Goal: Task Accomplishment & Management: Complete application form

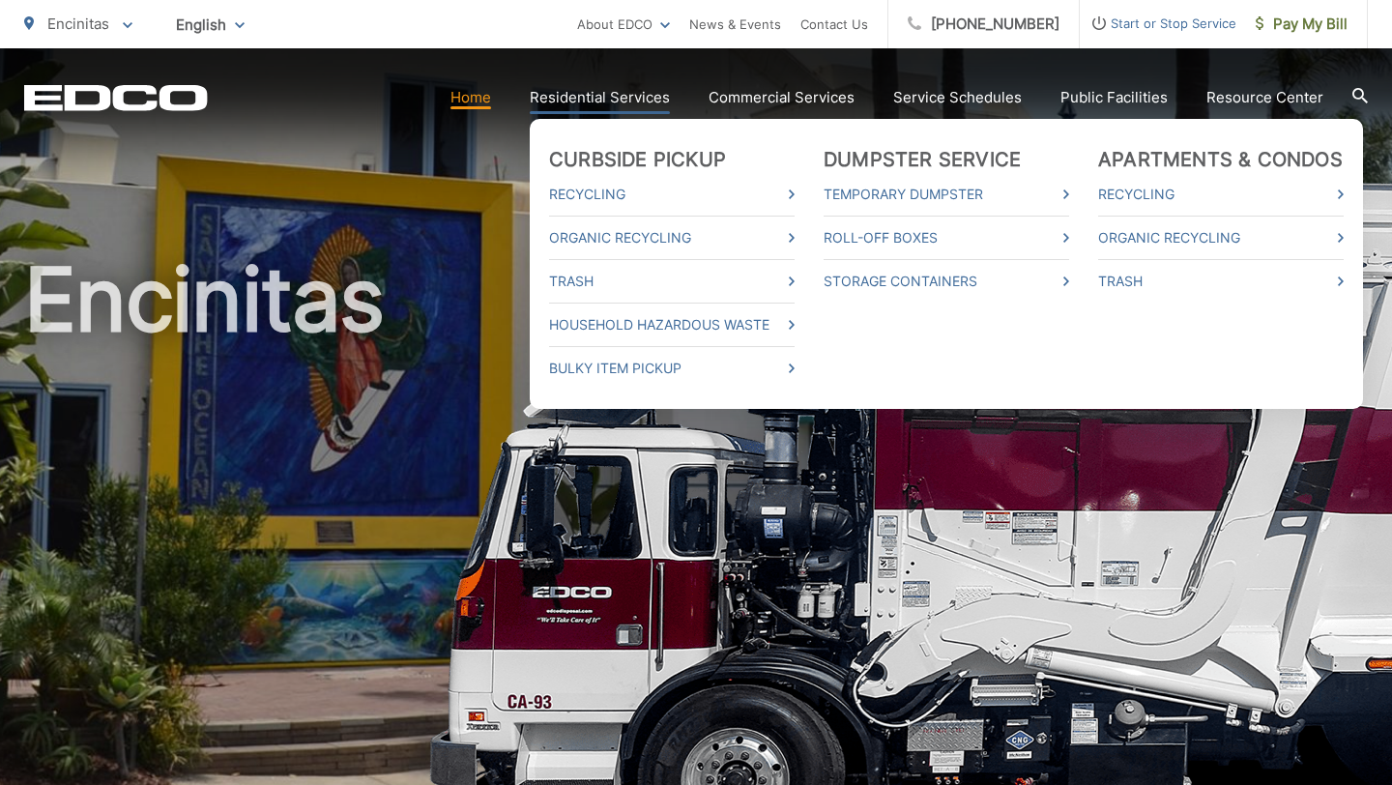
click at [575, 101] on link "Residential Services" at bounding box center [600, 97] width 140 height 23
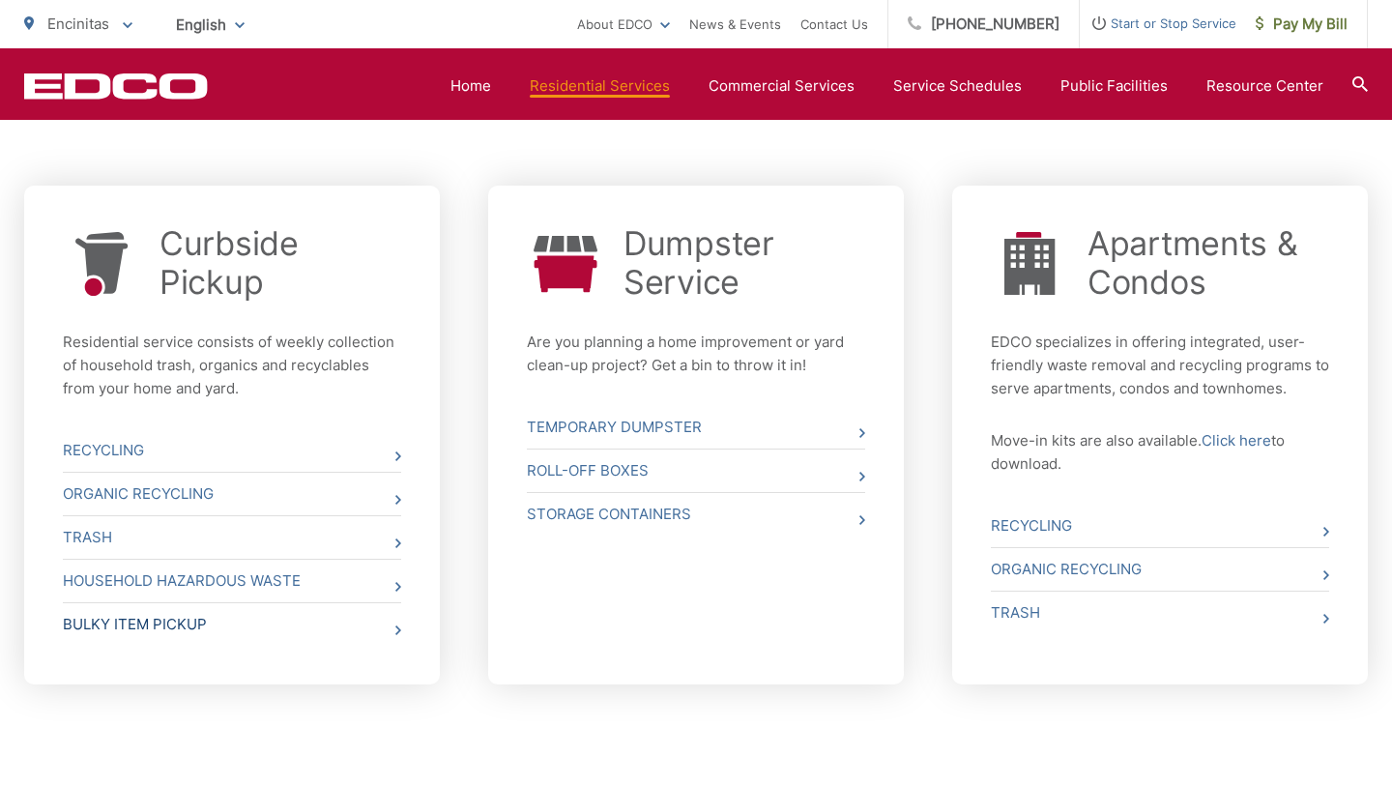
scroll to position [654, 0]
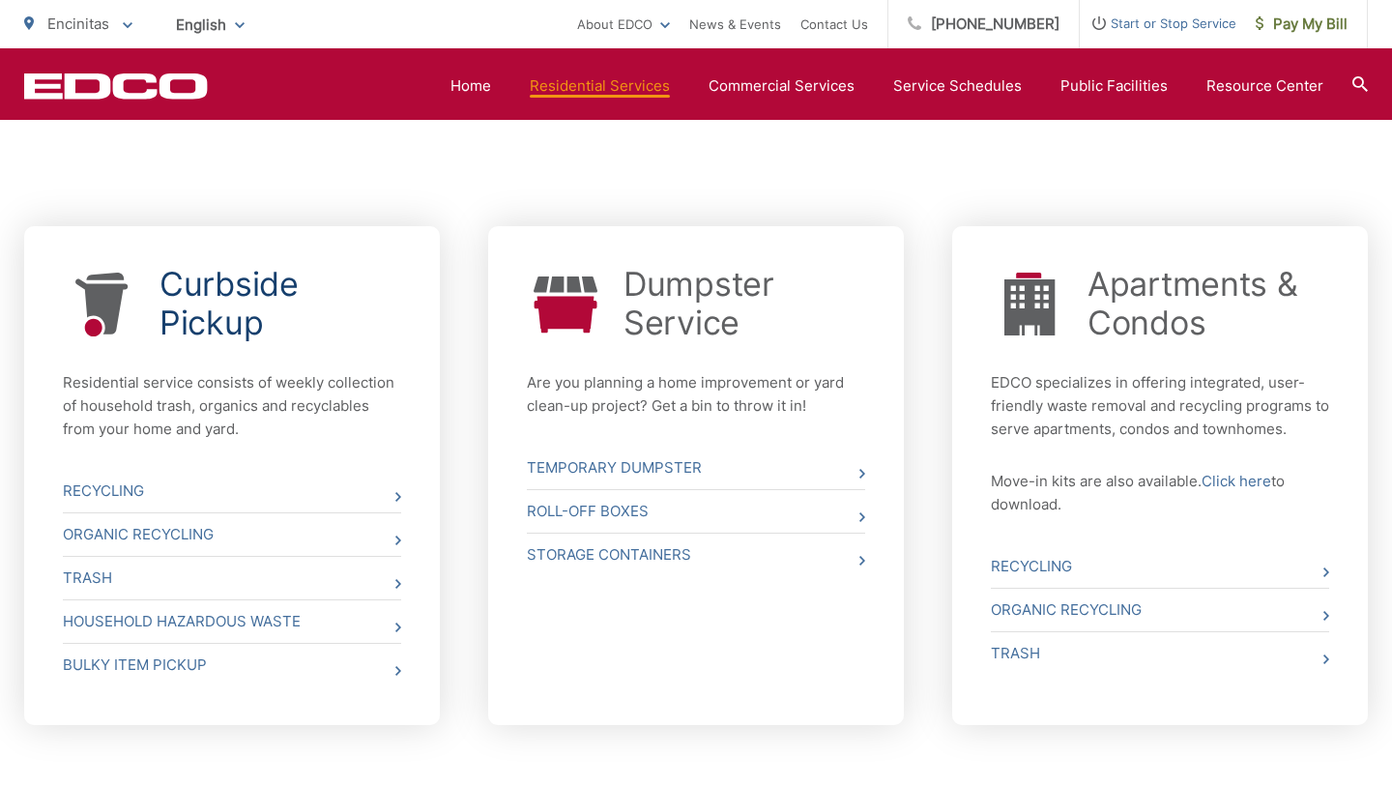
click at [166, 309] on link "Curbside Pickup" at bounding box center [281, 303] width 242 height 77
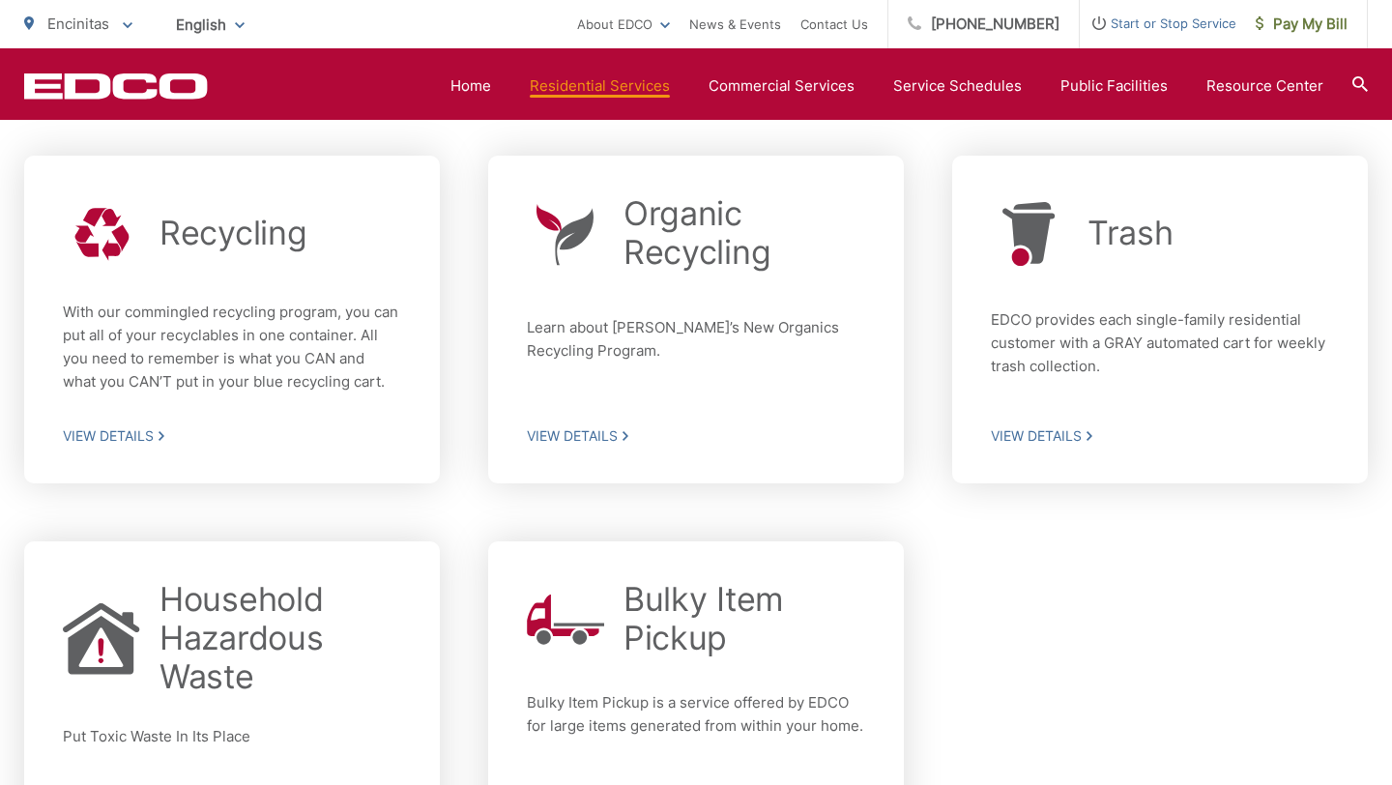
scroll to position [509, 0]
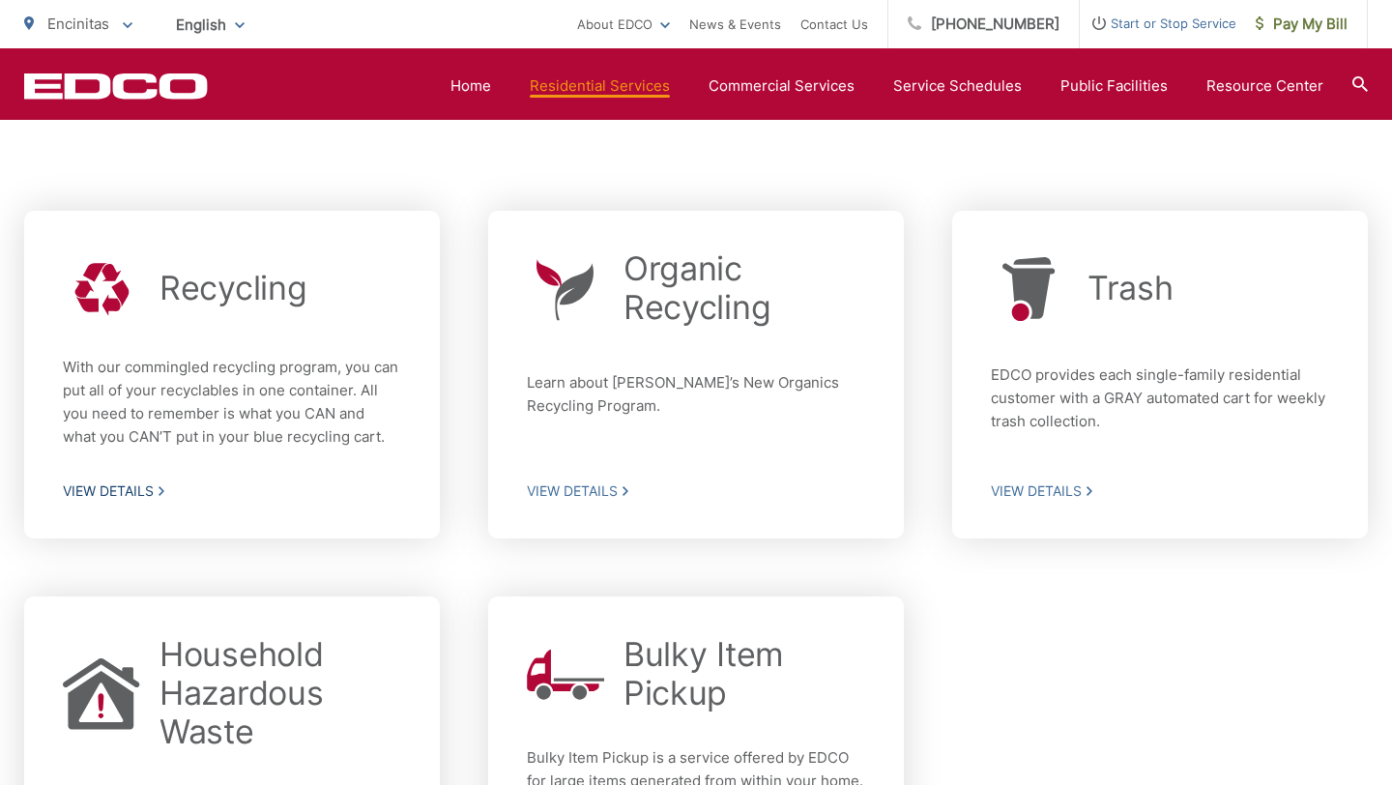
click at [148, 487] on span "View Details" at bounding box center [232, 490] width 338 height 17
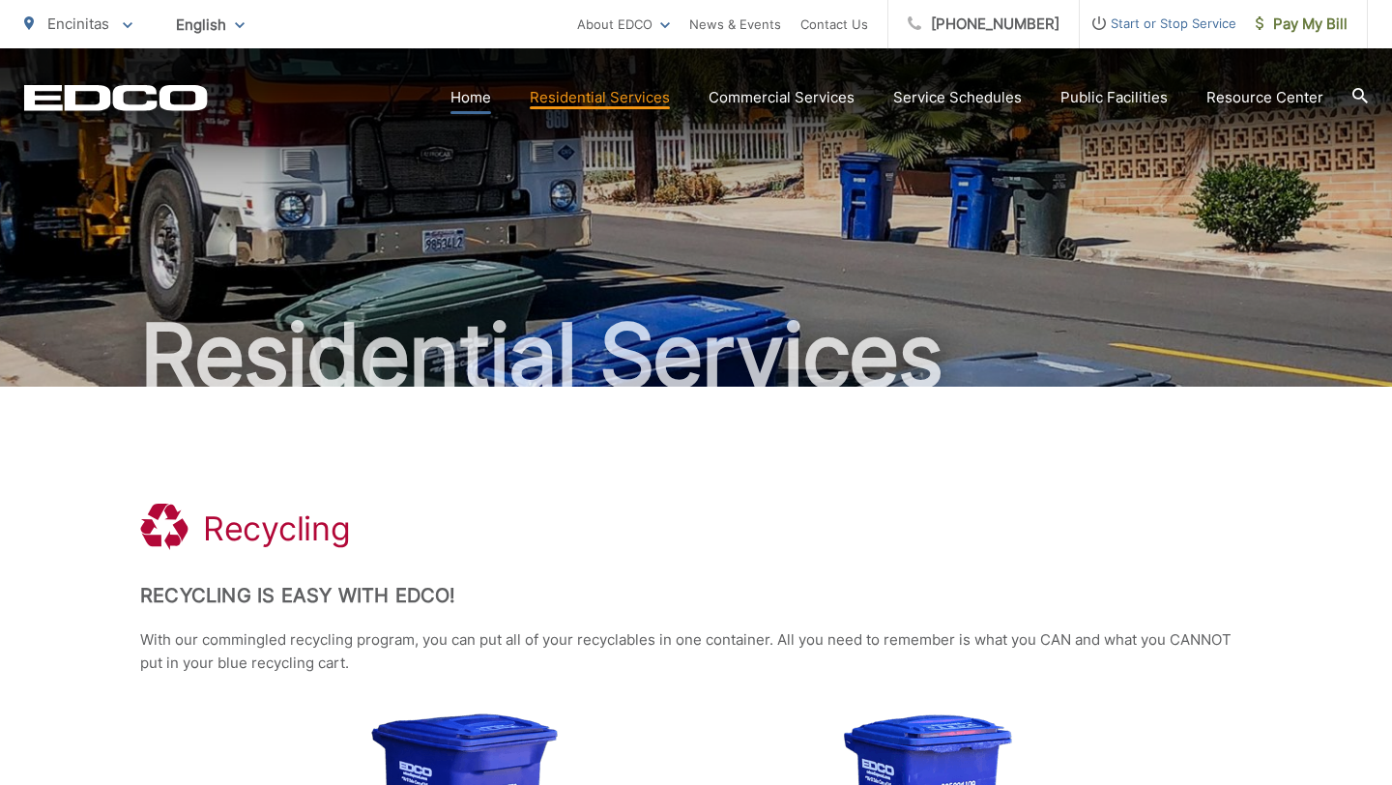
click at [470, 97] on link "Home" at bounding box center [471, 97] width 41 height 23
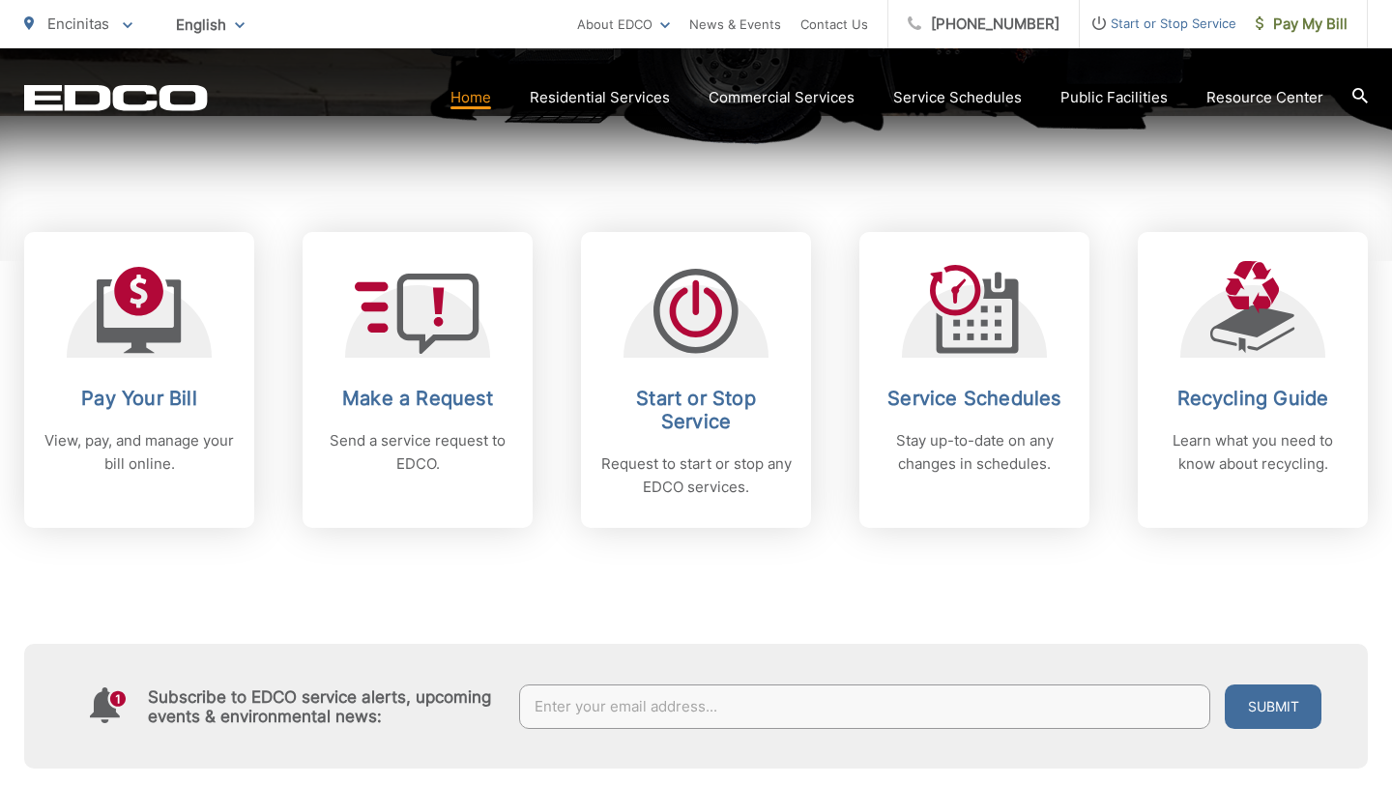
scroll to position [732, 0]
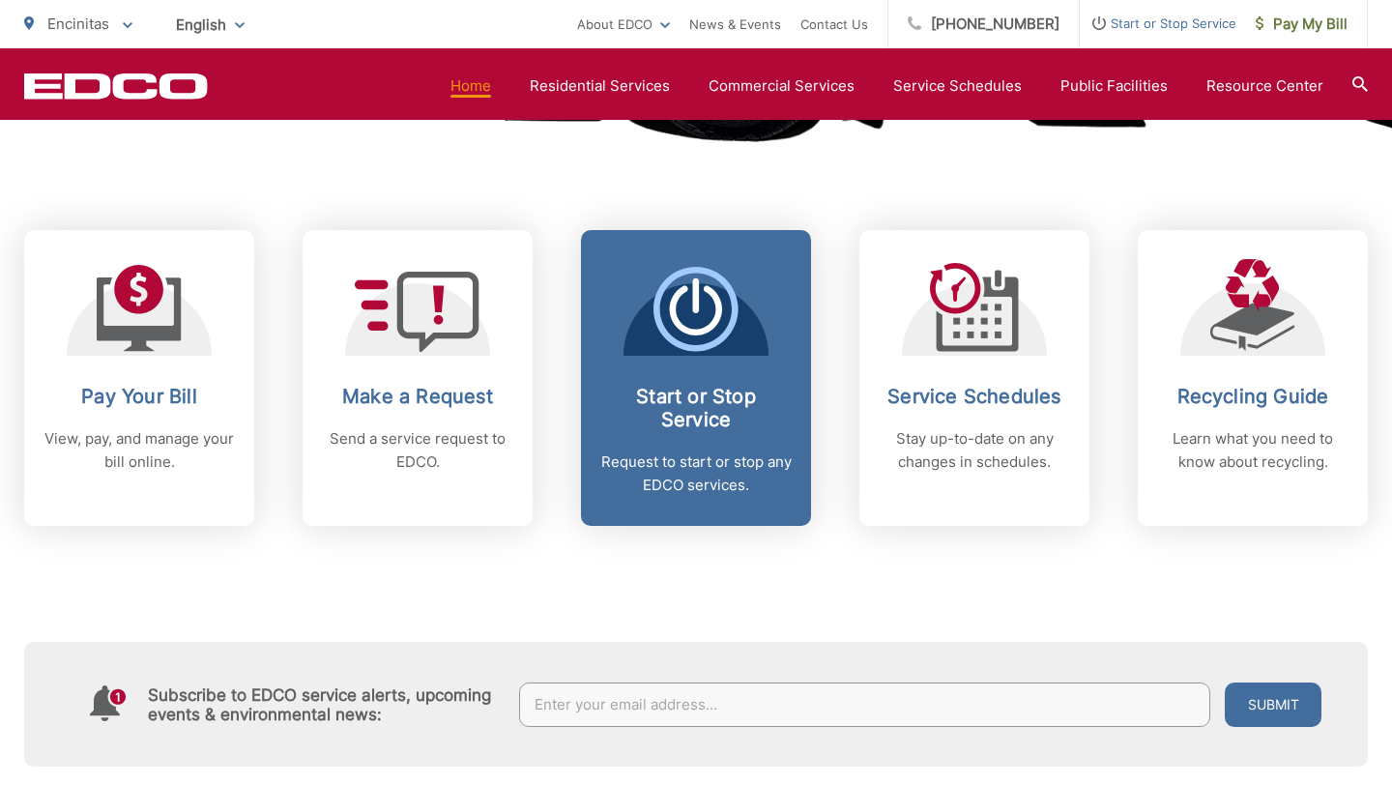
click at [689, 428] on h2 "Start or Stop Service" at bounding box center [695, 408] width 191 height 46
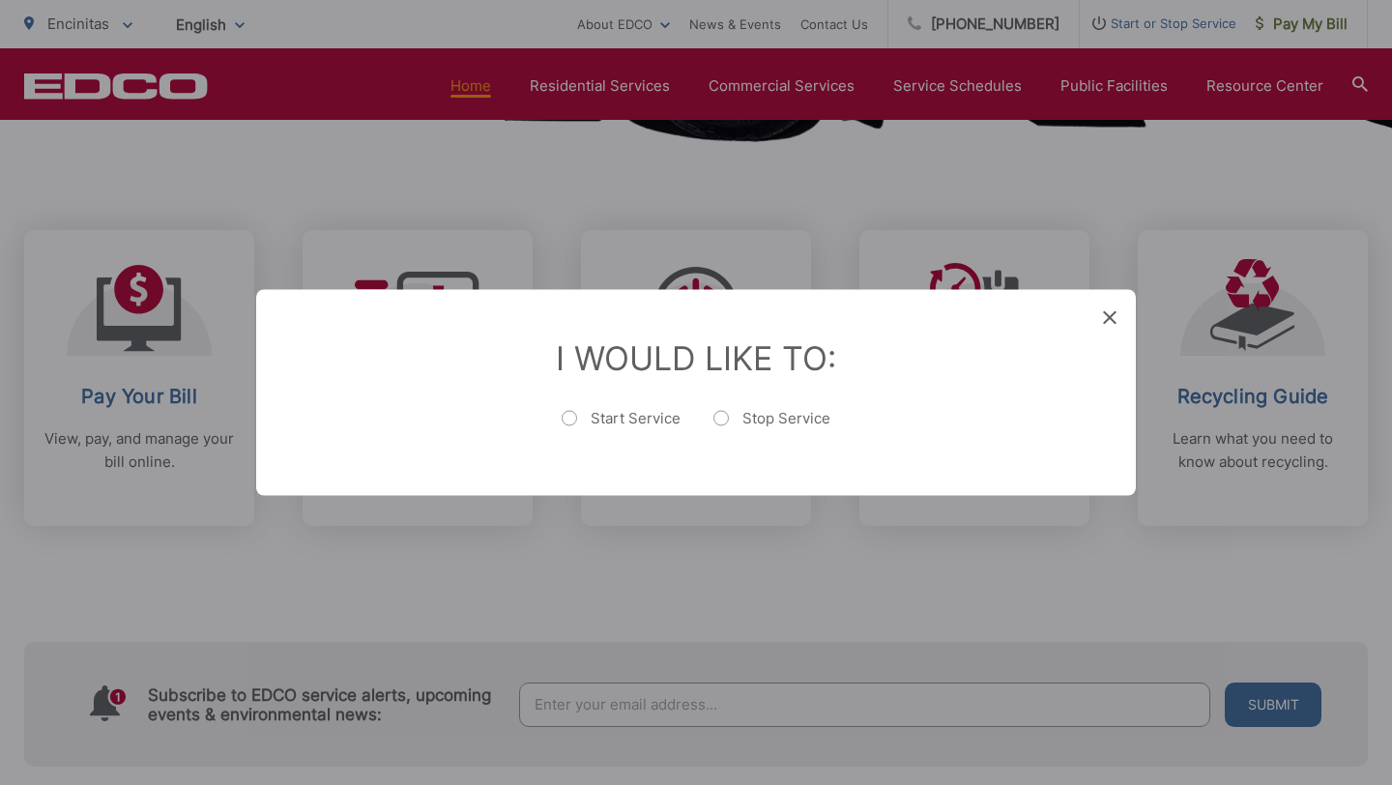
click at [568, 418] on label "Start Service" at bounding box center [621, 428] width 119 height 39
radio input "true"
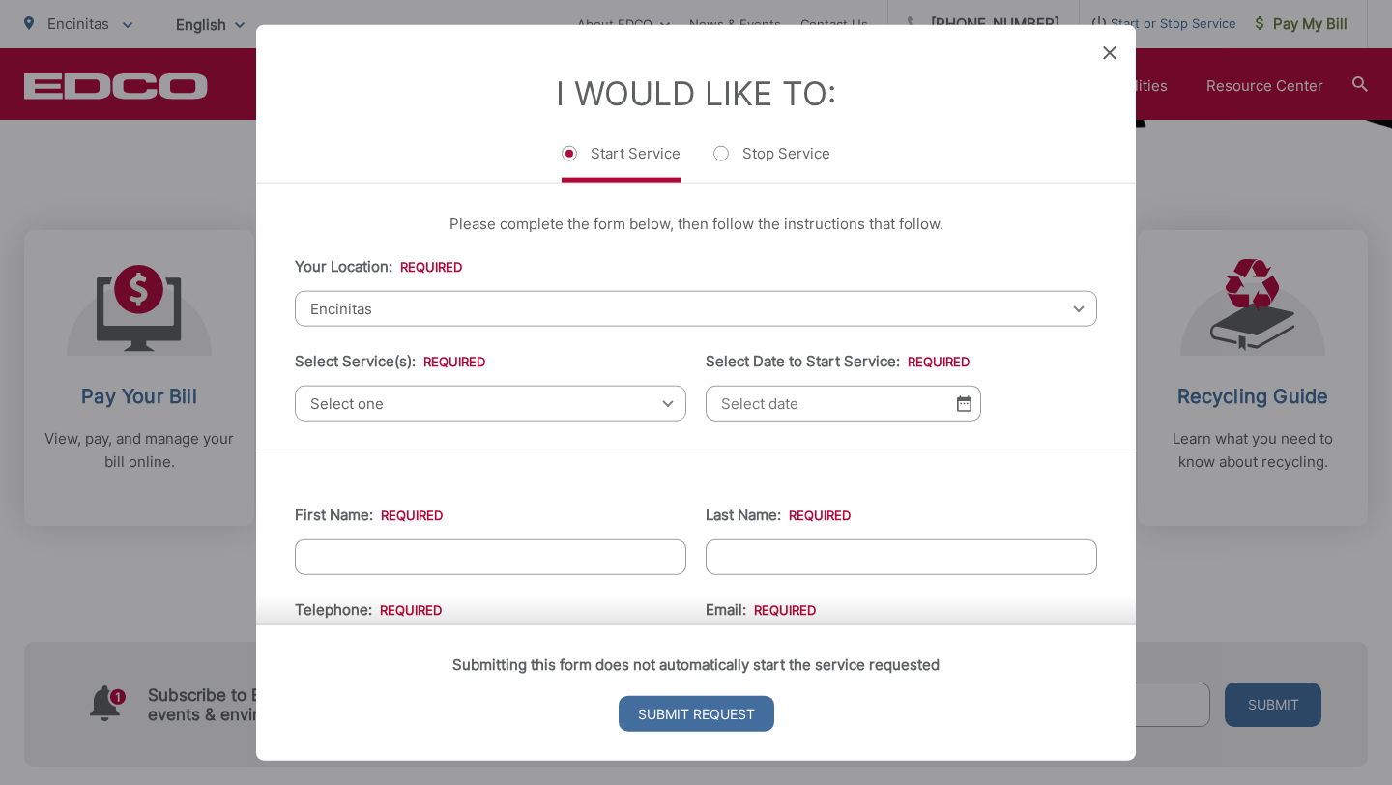
click at [455, 400] on span "Select one" at bounding box center [491, 404] width 392 height 36
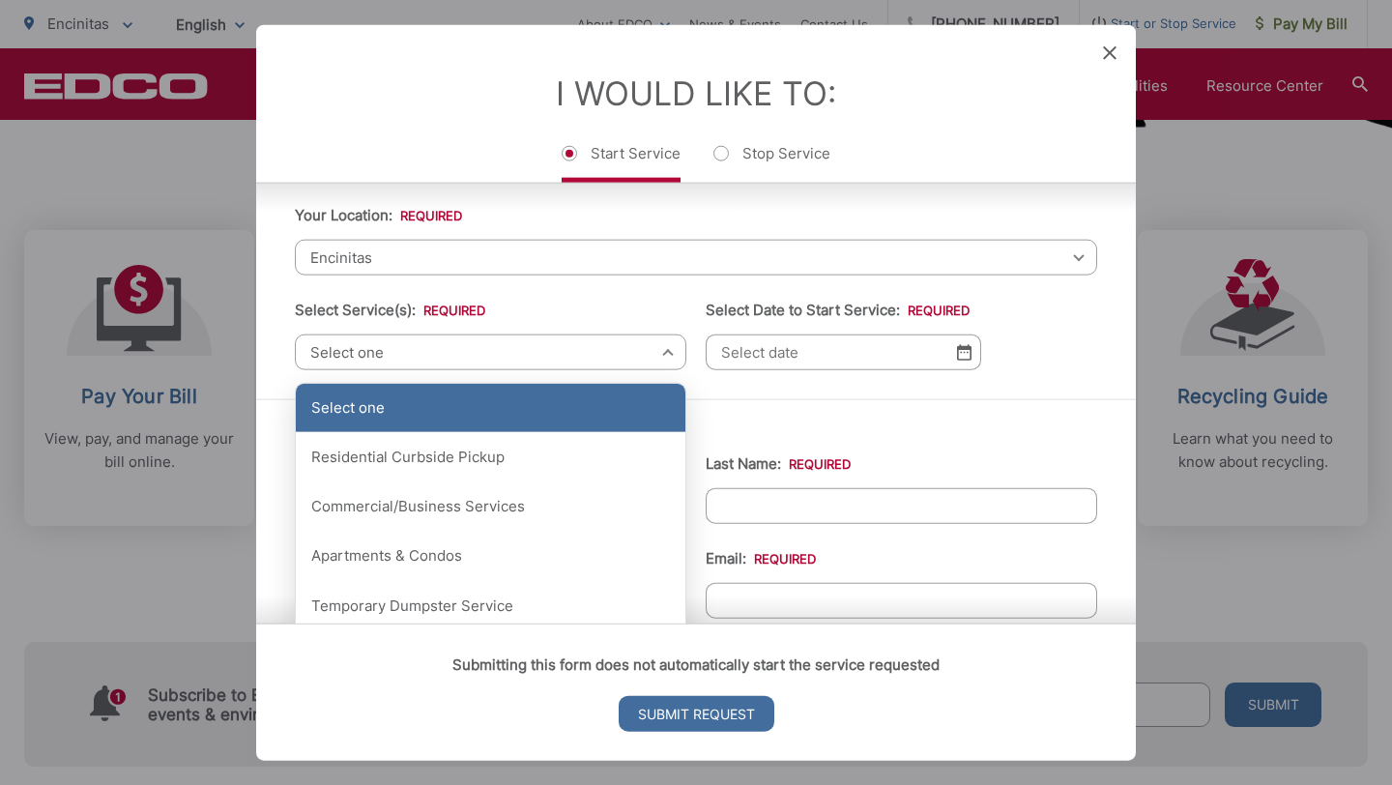
scroll to position [57, 0]
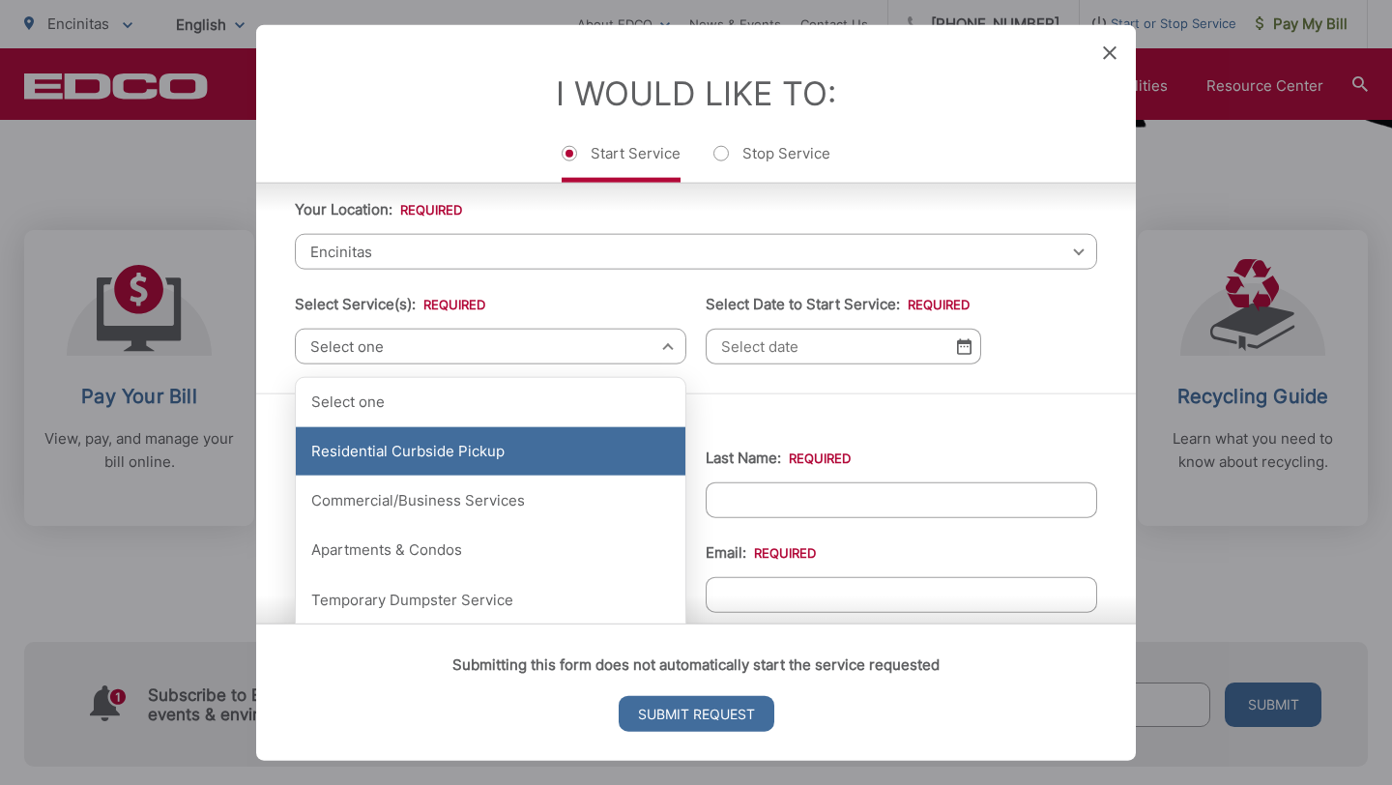
click at [451, 446] on div "Residential Curbside Pickup" at bounding box center [491, 451] width 390 height 48
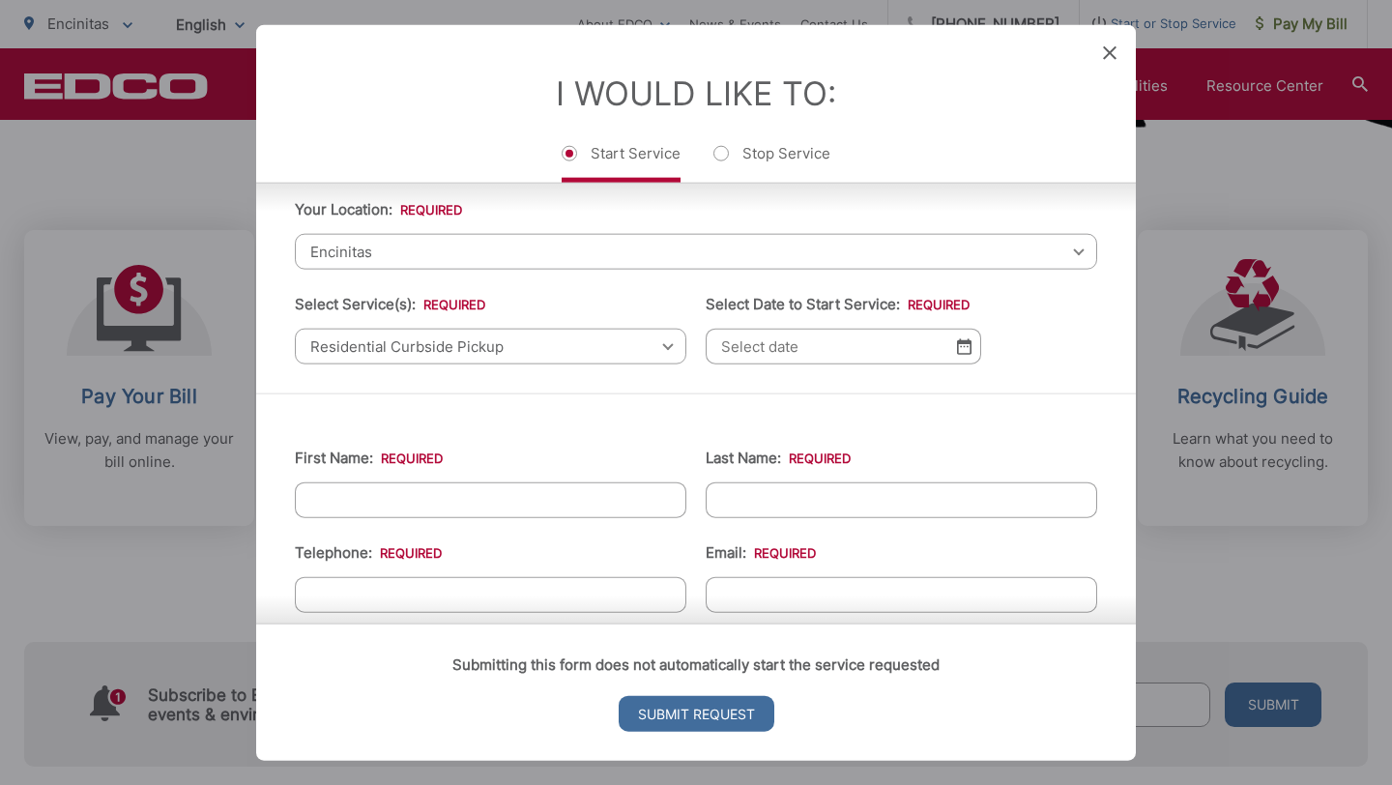
click at [963, 352] on img at bounding box center [964, 346] width 15 height 16
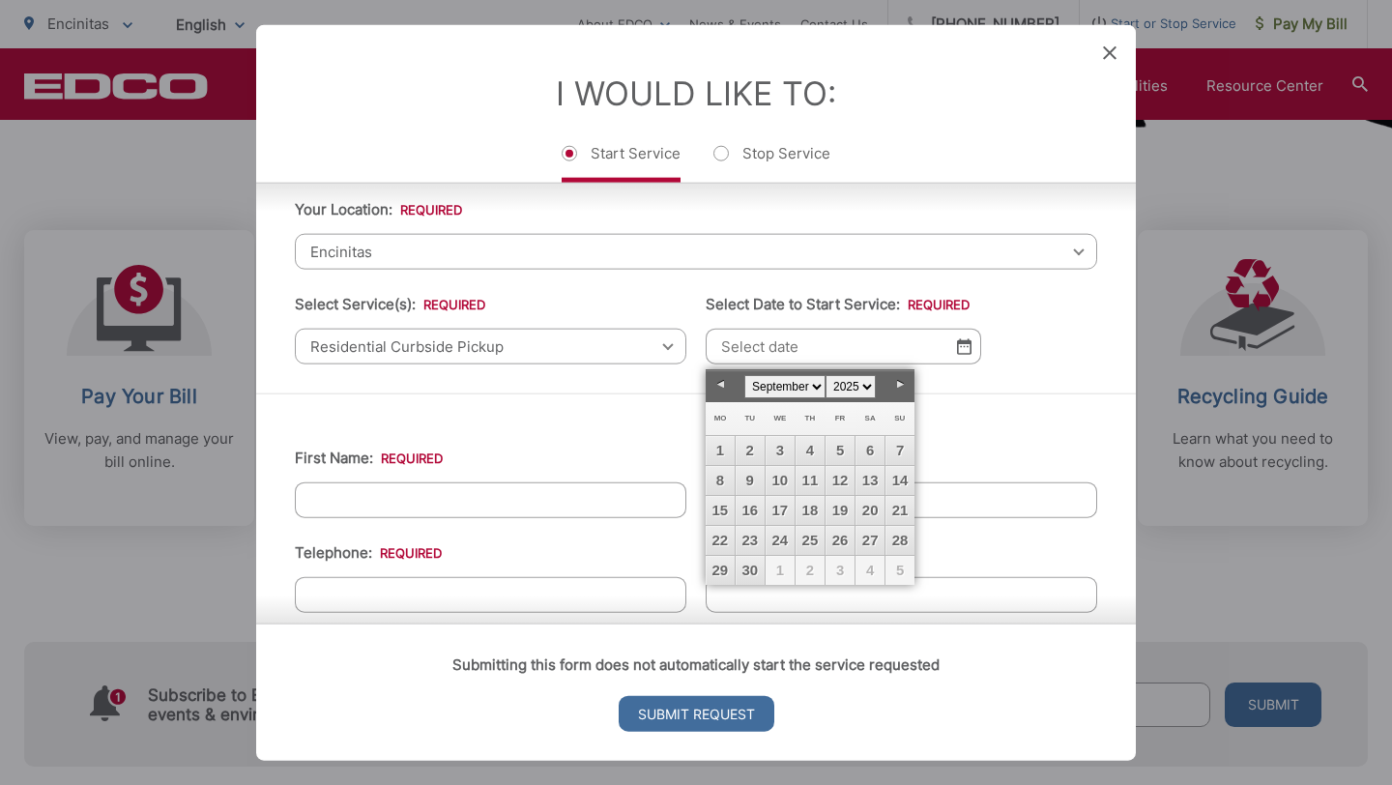
click at [895, 384] on link "Next" at bounding box center [900, 384] width 29 height 29
click at [782, 441] on link "1" at bounding box center [780, 450] width 29 height 29
type input "10/01/2025"
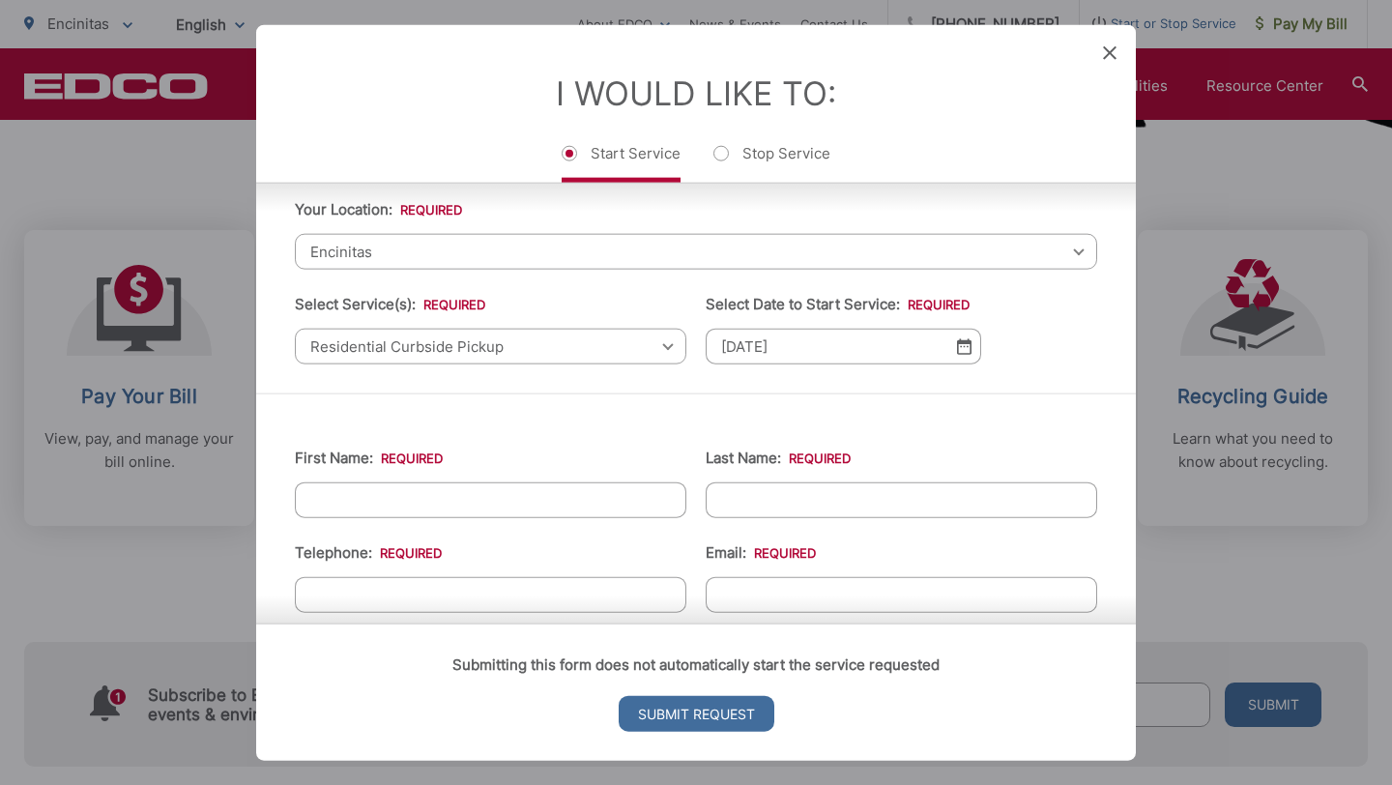
click at [614, 506] on input "First Name: *" at bounding box center [491, 500] width 392 height 36
type input "Jeff"
type input "Hager"
type input "(831) 239-3582"
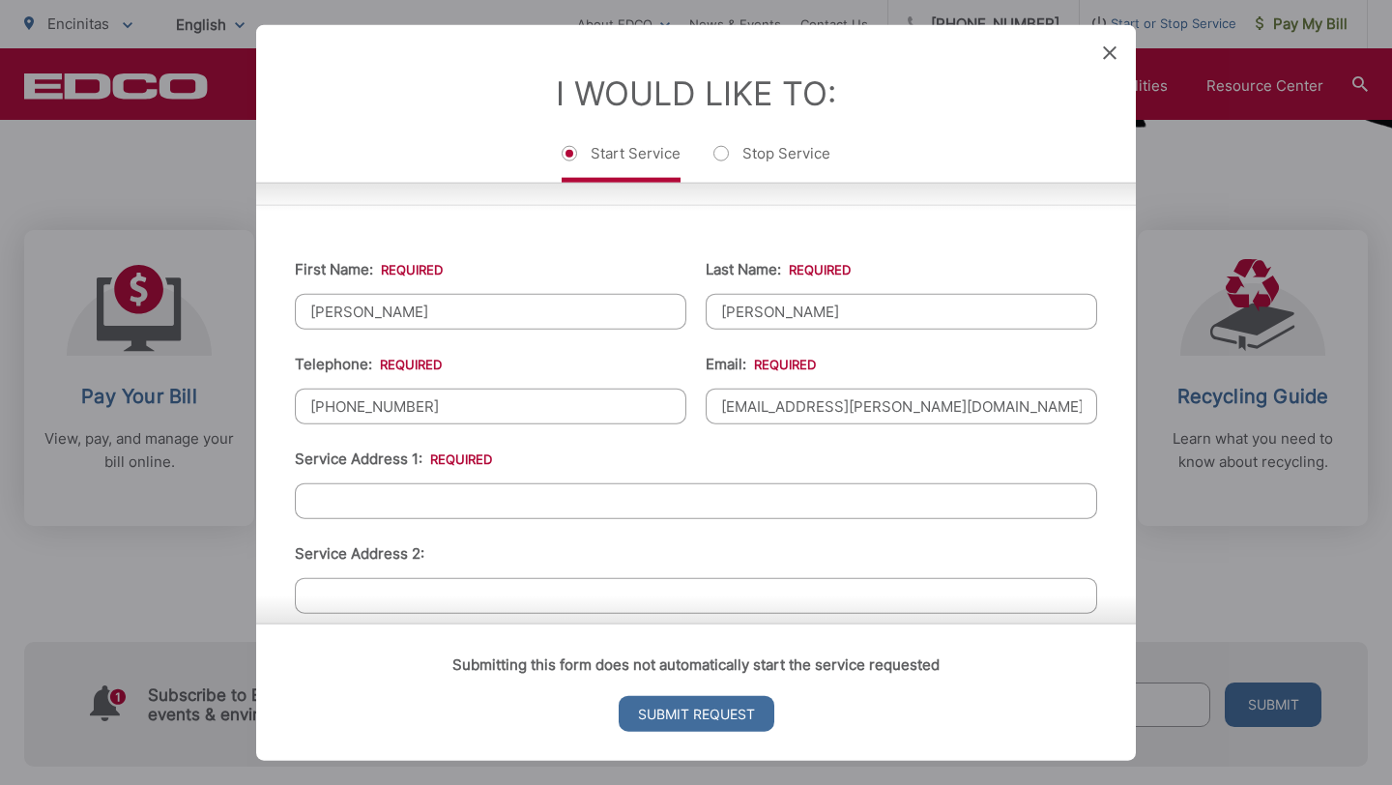
scroll to position [248, 0]
type input "creeker.hager@gmail.com"
click at [434, 503] on input "Service Address 1: *" at bounding box center [696, 499] width 802 height 36
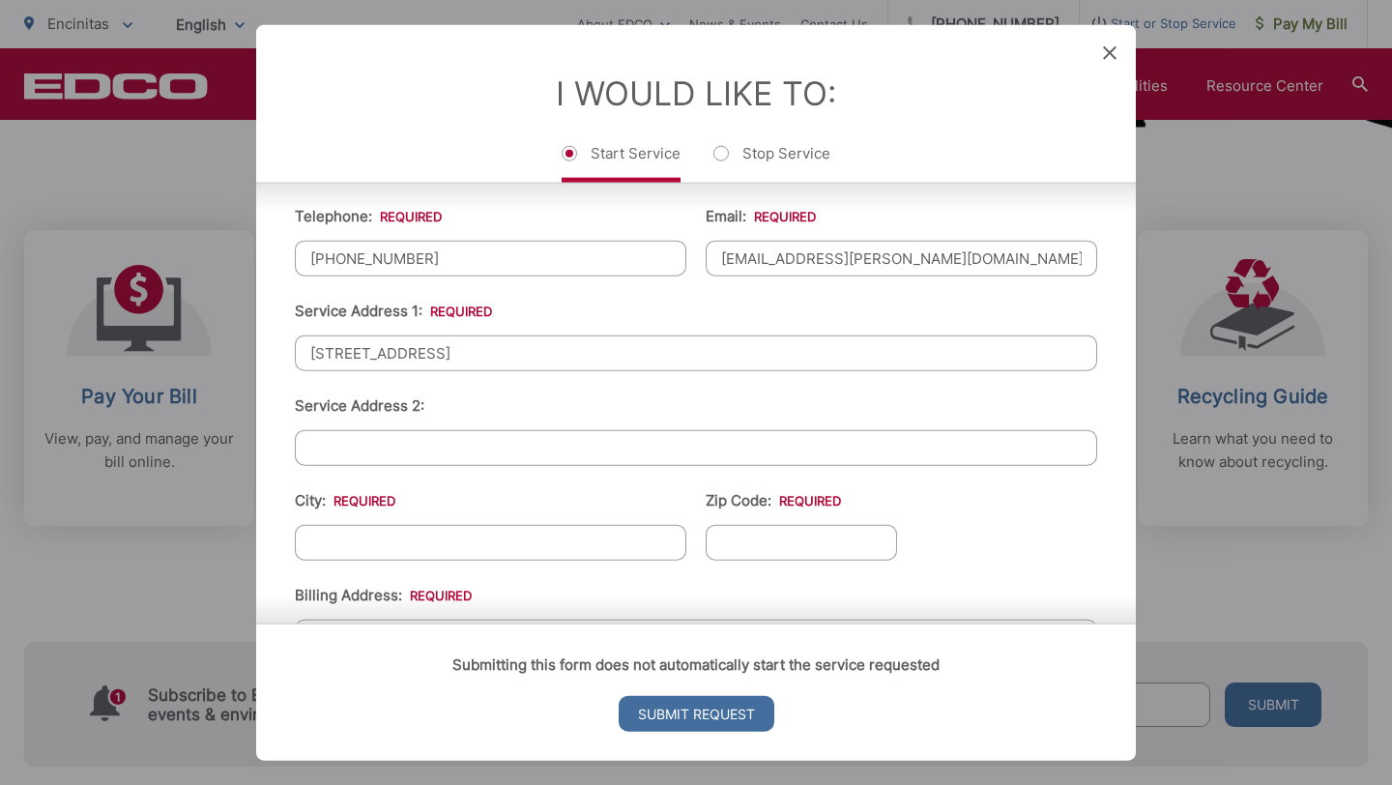
scroll to position [484, 0]
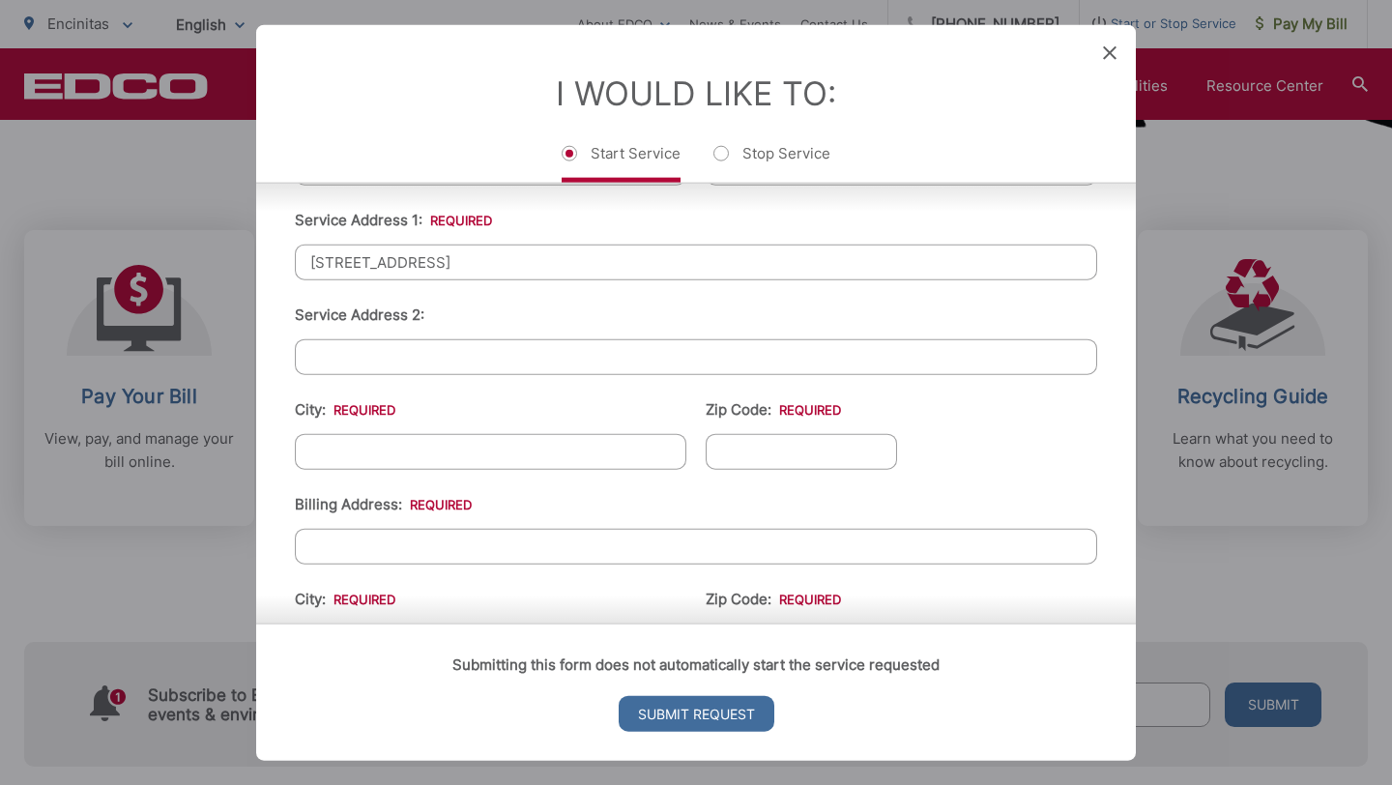
type input "268 Delphinium Street"
click at [441, 456] on input "City: *" at bounding box center [491, 452] width 392 height 36
type input "Encinitas"
click at [805, 451] on input "Zip Code: *" at bounding box center [801, 452] width 191 height 36
type input "92024"
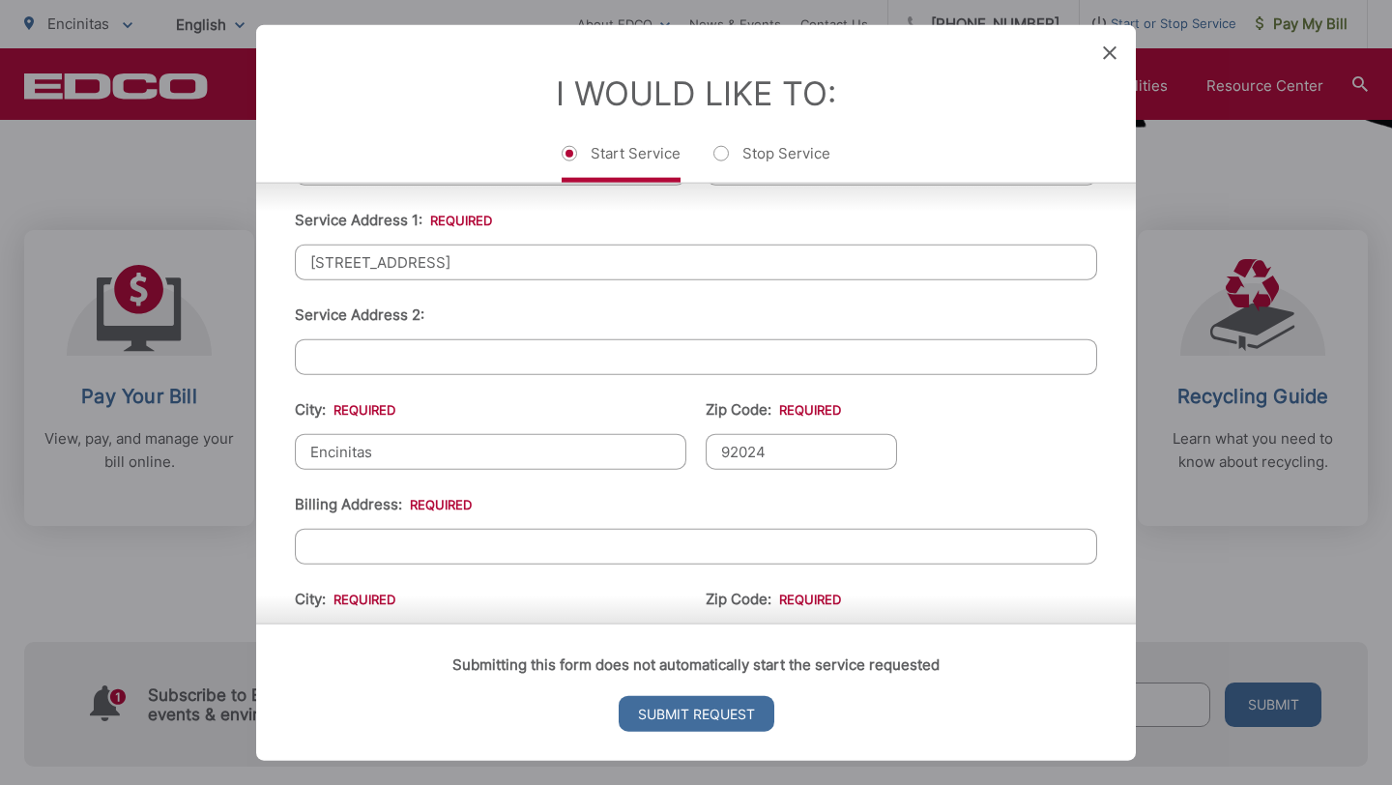
click at [466, 549] on input "Billing Address: *" at bounding box center [696, 547] width 802 height 36
type input "268 Delphinium St"
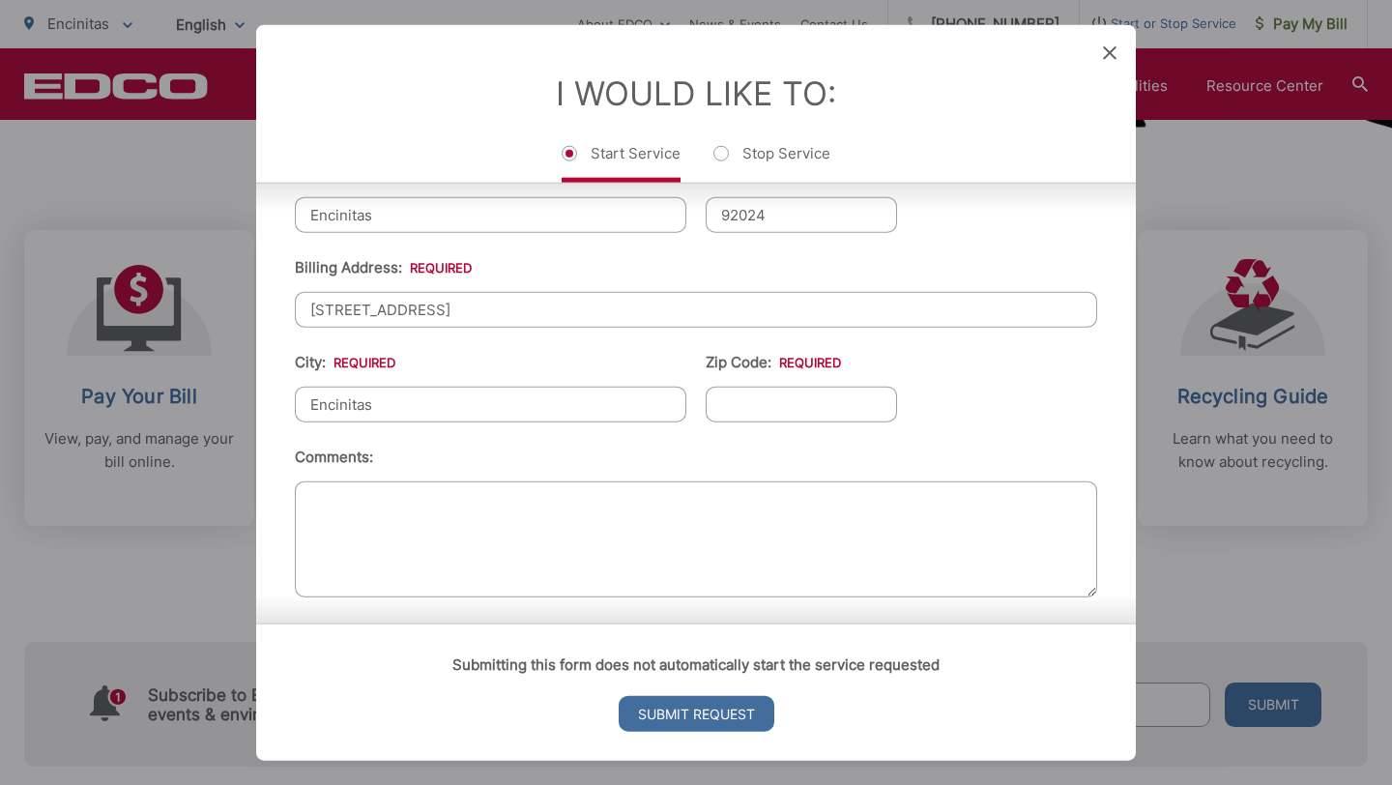
type input "Encinitas"
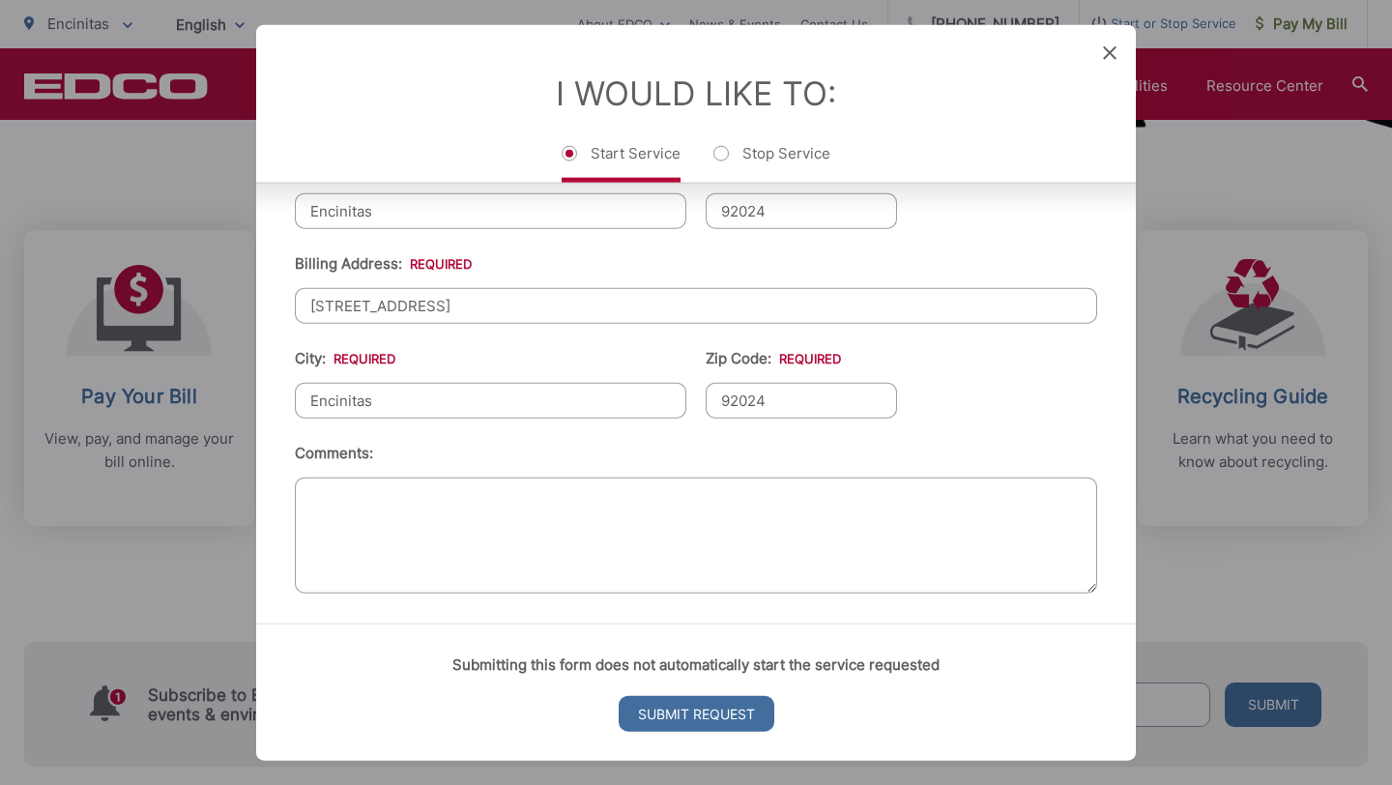
scroll to position [730, 0]
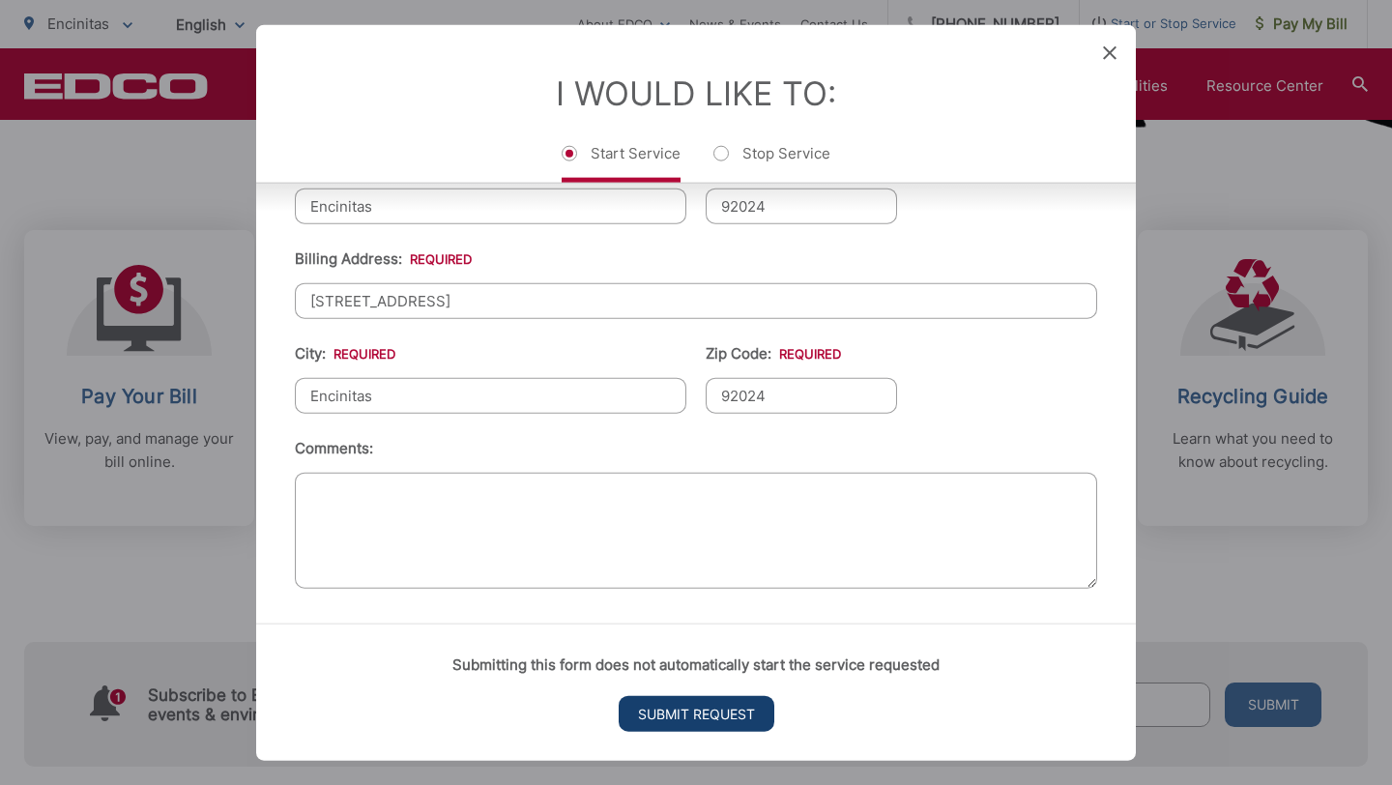
type input "92024"
click at [696, 714] on input "Submit Request" at bounding box center [697, 713] width 156 height 36
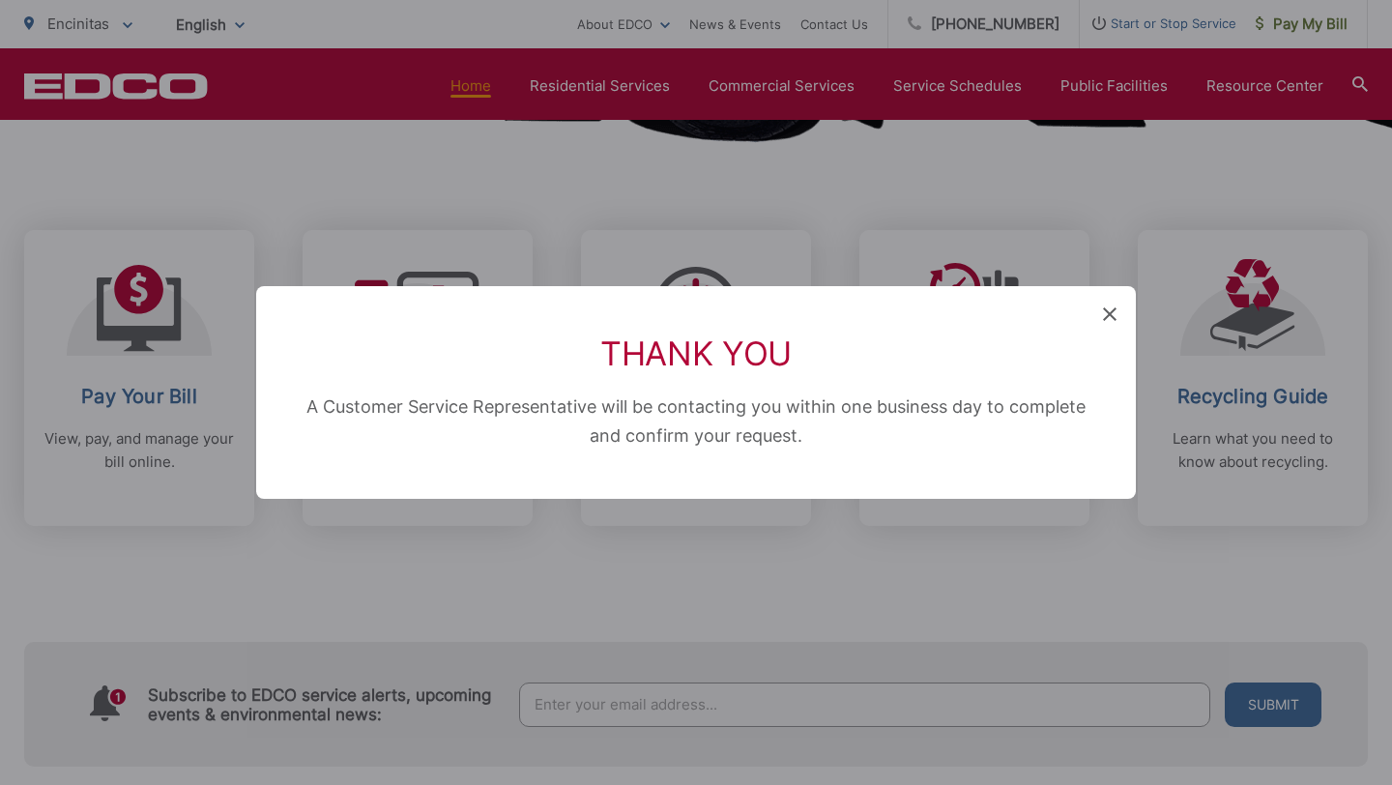
scroll to position [0, 0]
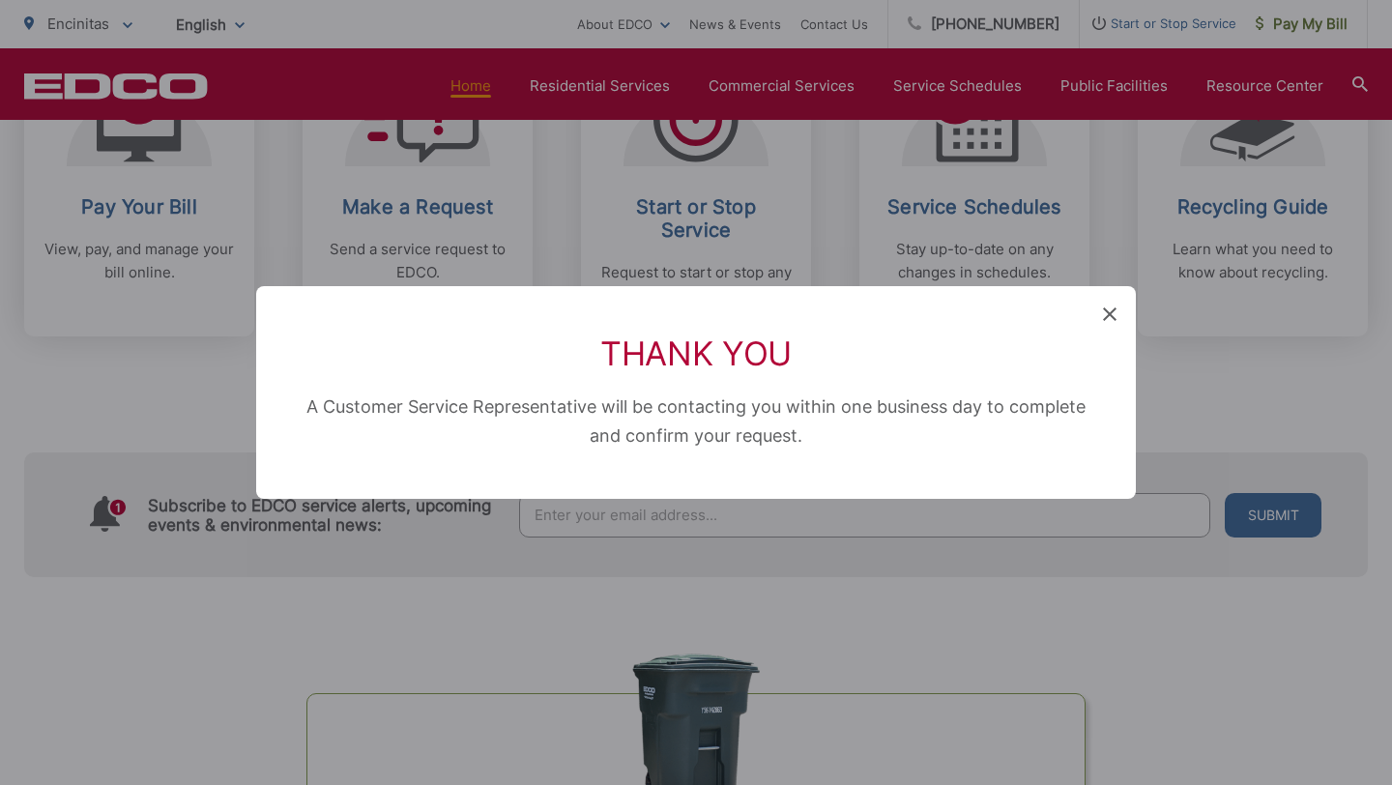
click at [1110, 308] on icon at bounding box center [1110, 314] width 14 height 14
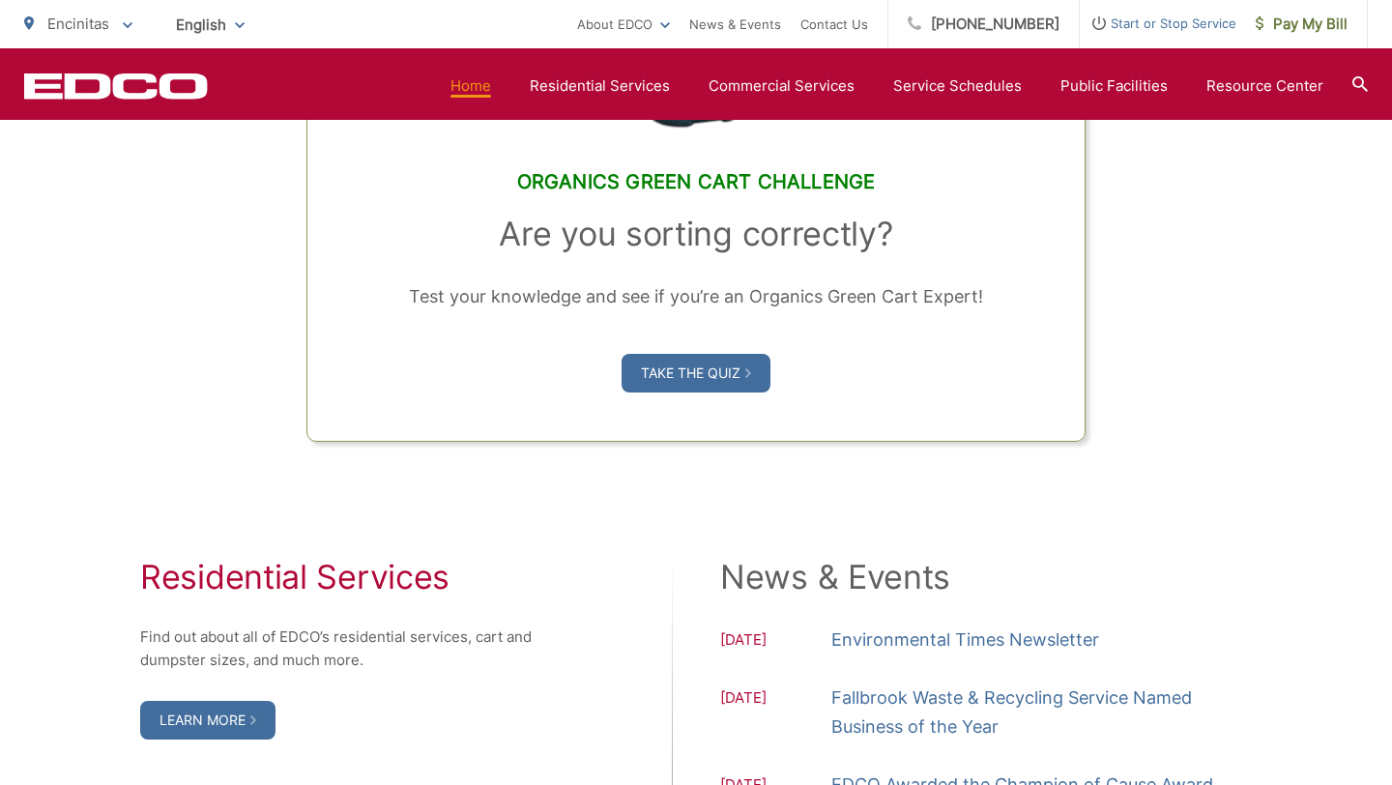
scroll to position [1548, 0]
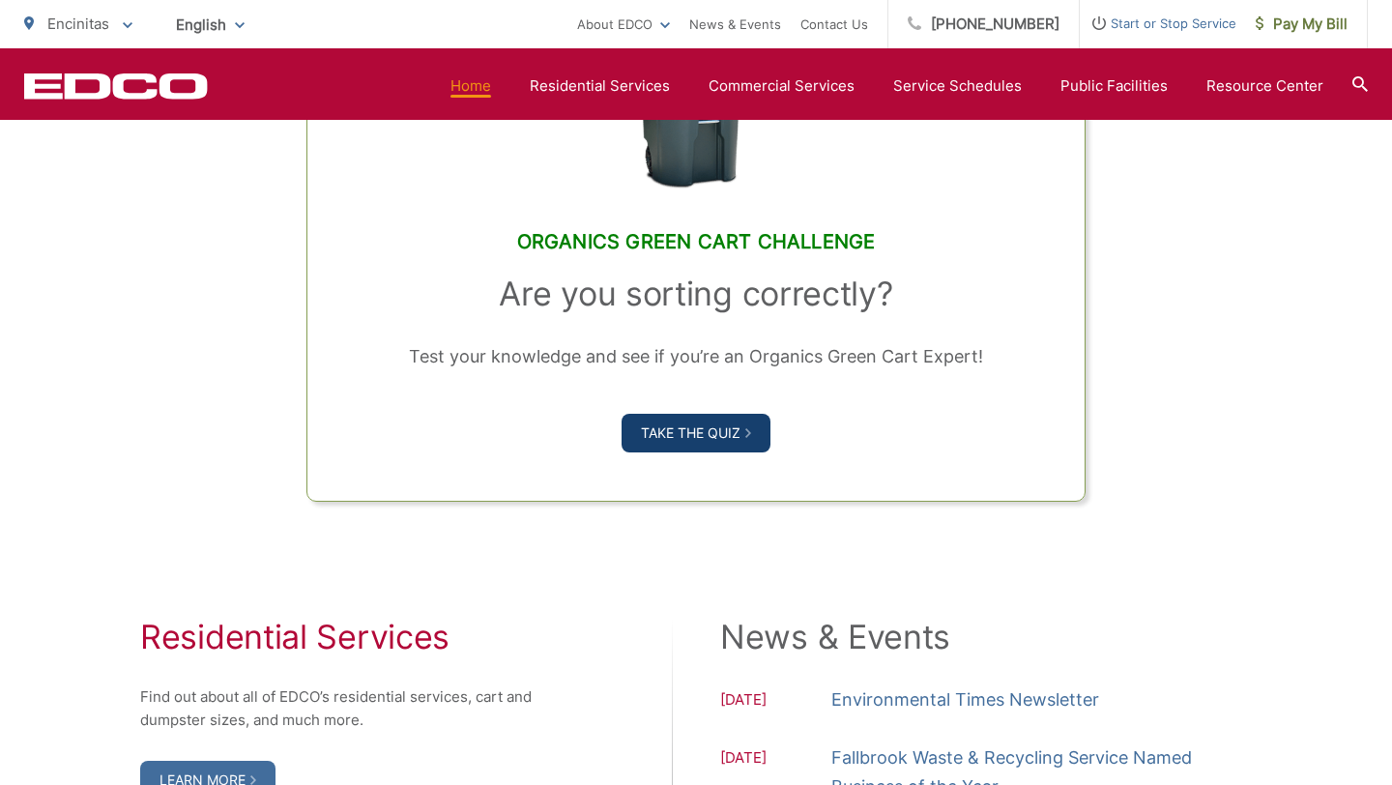
click at [673, 442] on link "Take the Quiz" at bounding box center [696, 433] width 149 height 39
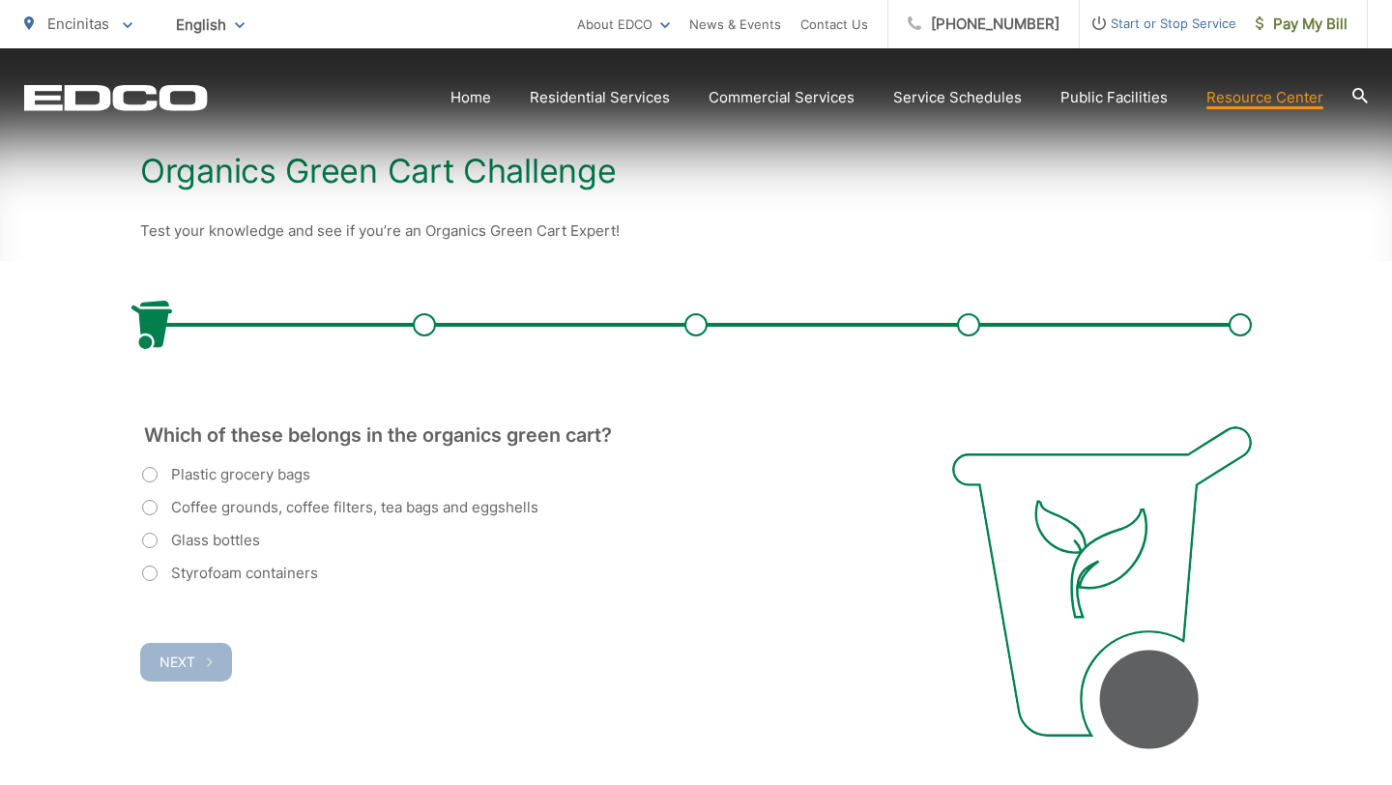
scroll to position [369, 0]
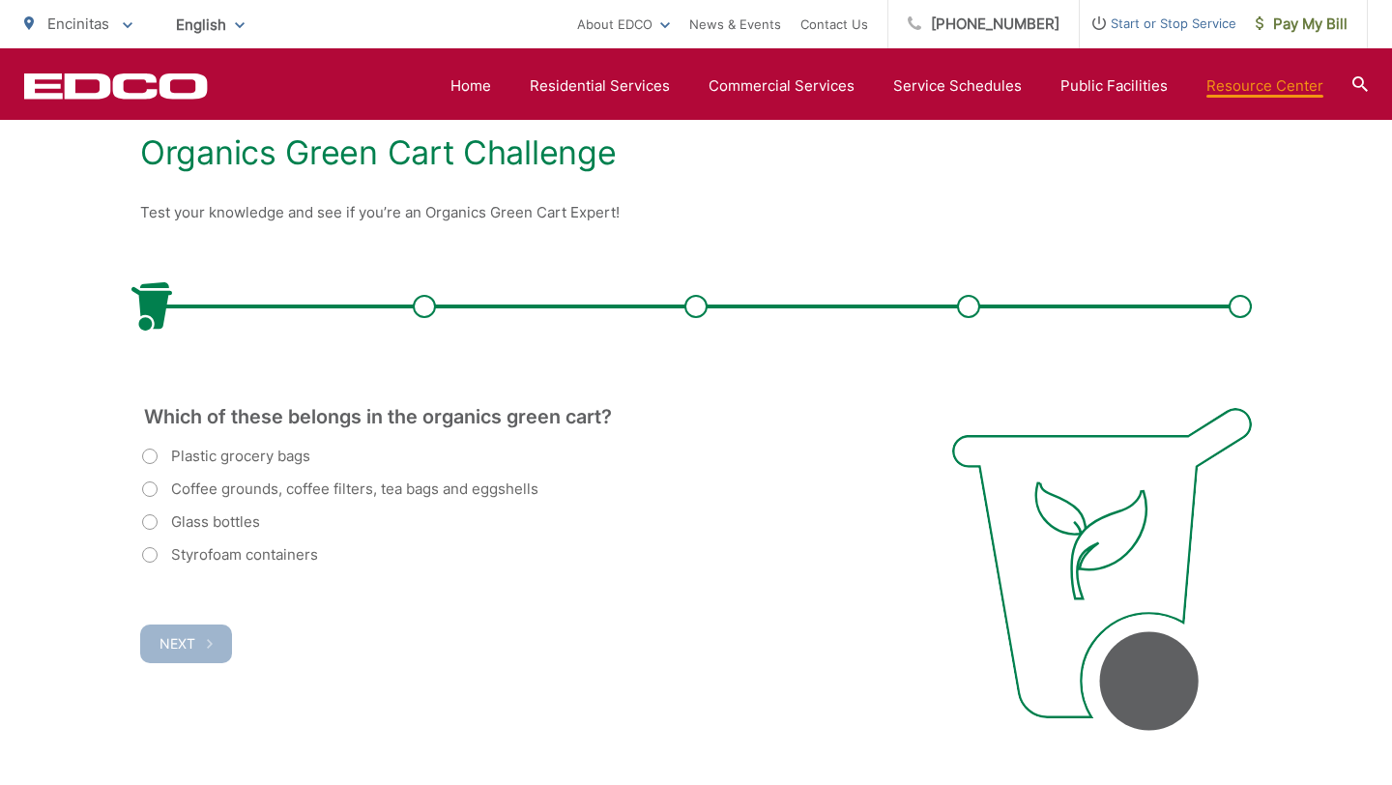
click at [153, 488] on label "Coffee grounds, coffee filters, tea bags and eggshells" at bounding box center [340, 489] width 396 height 23
radio input "true"
click at [171, 641] on span "Next" at bounding box center [178, 643] width 36 height 16
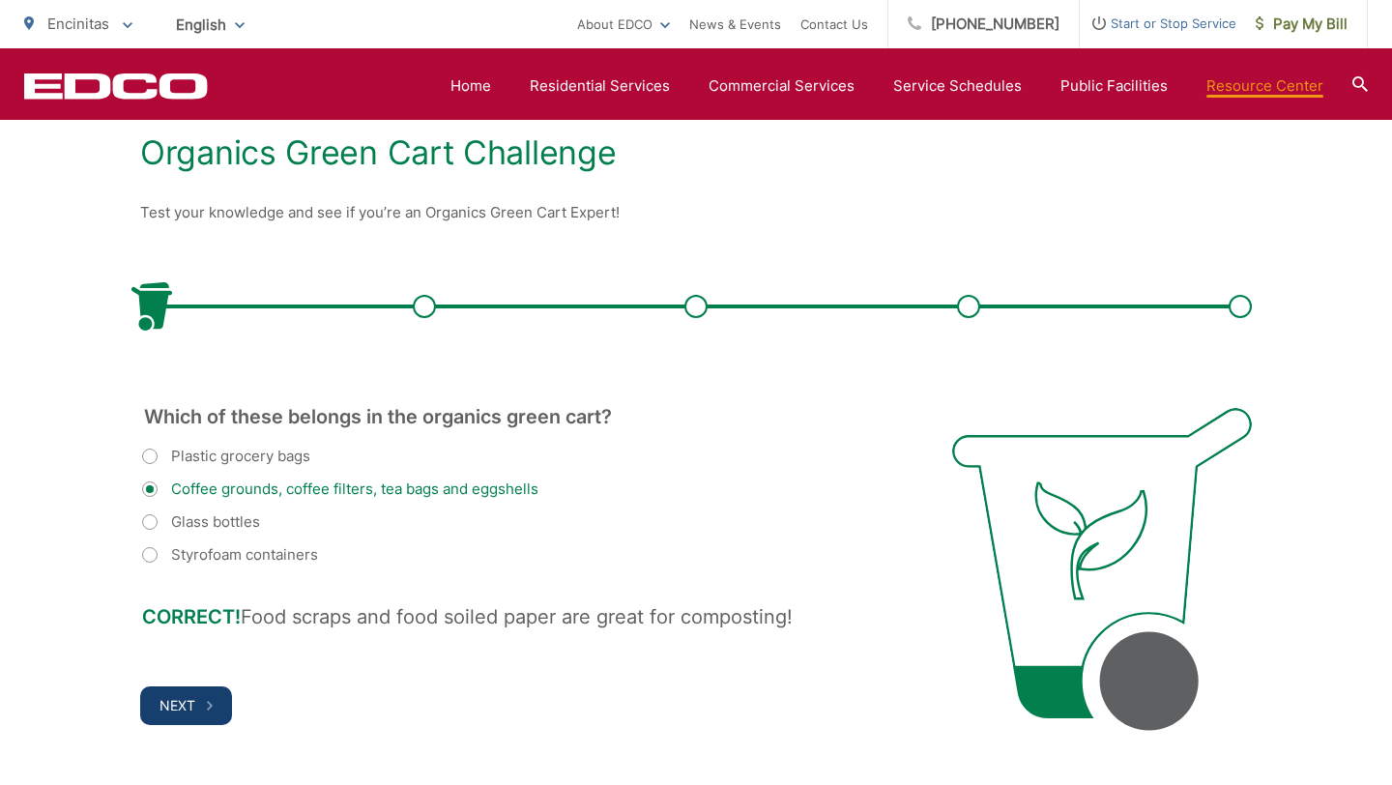
click at [194, 704] on span "Next" at bounding box center [178, 705] width 36 height 16
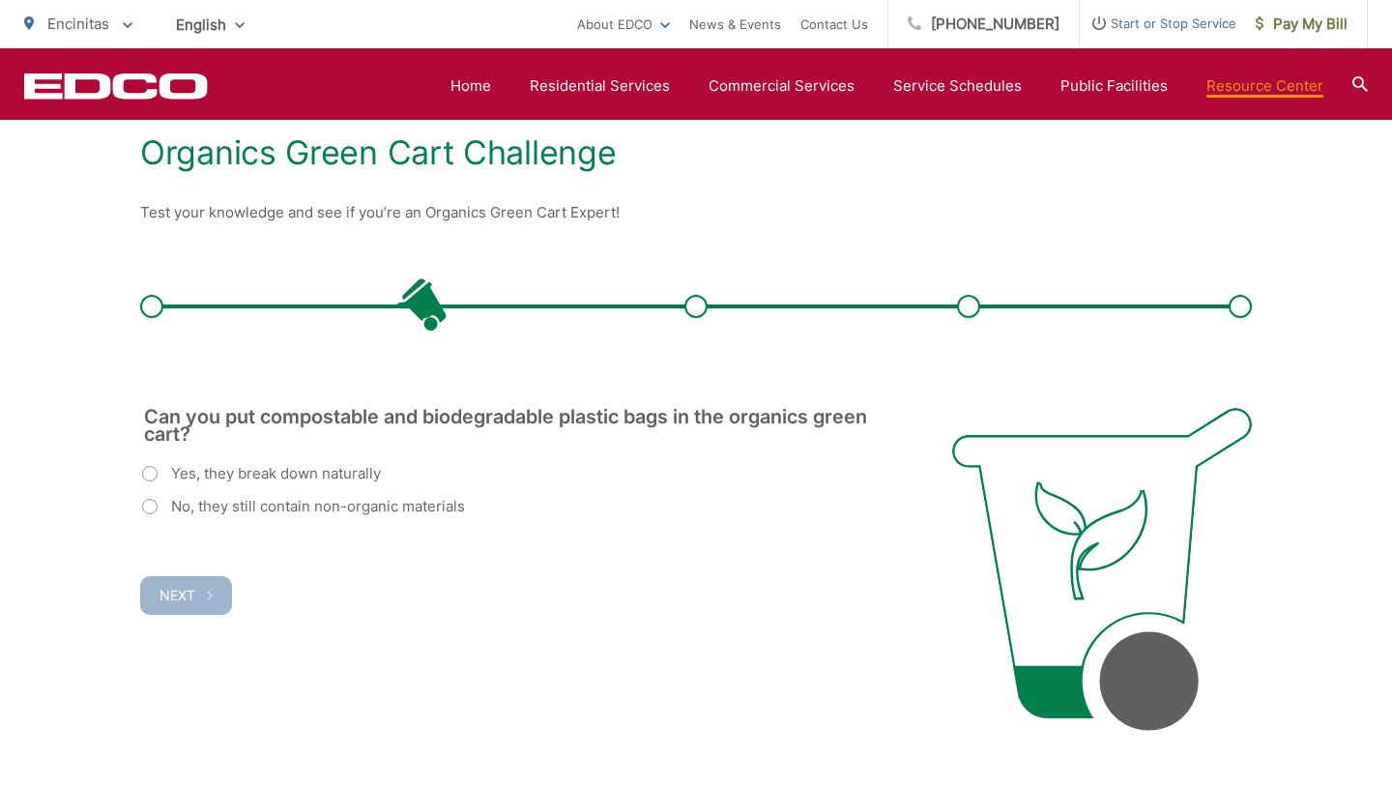
scroll to position [0, 0]
click at [153, 502] on label "No, they still contain non-organic materials" at bounding box center [303, 506] width 323 height 23
radio input "true"
click at [187, 590] on span "Next" at bounding box center [178, 595] width 36 height 16
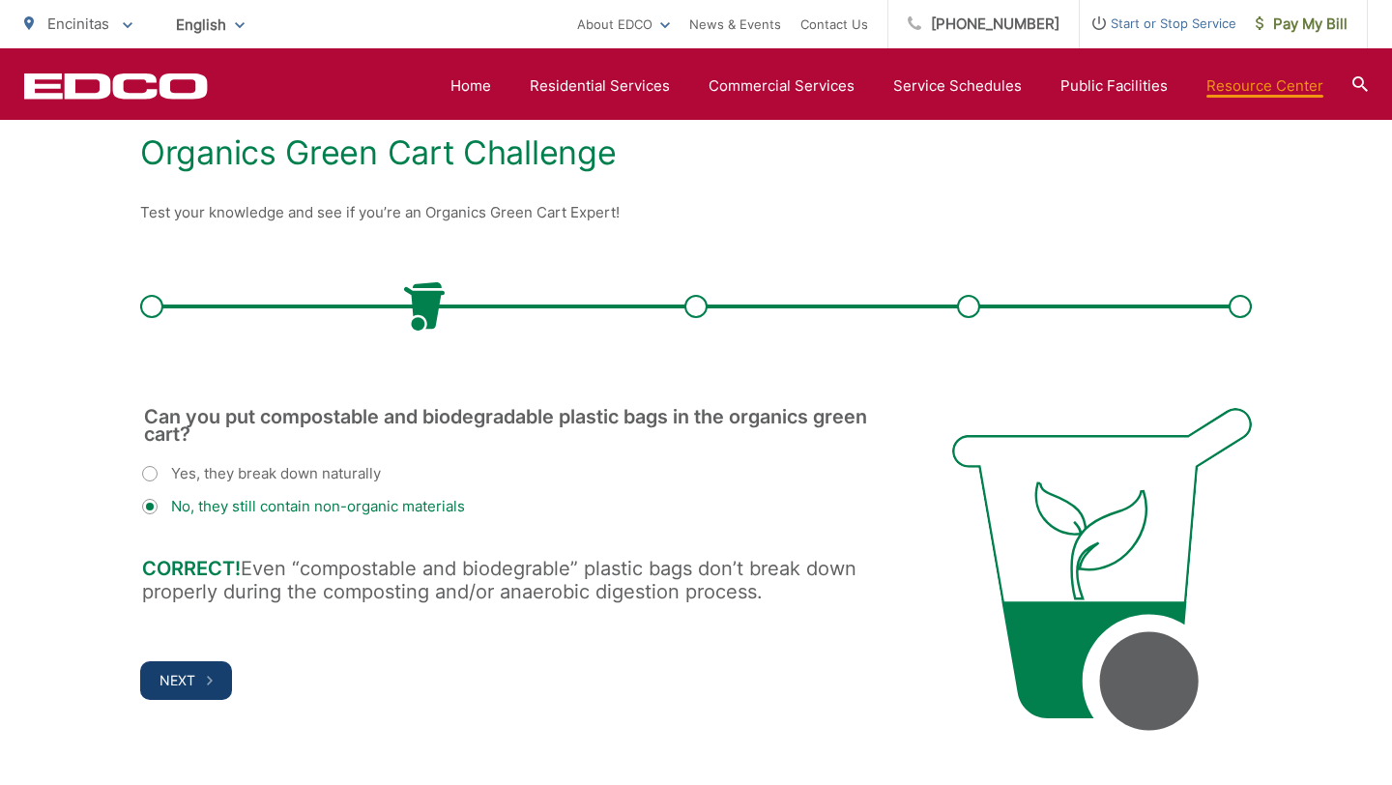
click at [208, 676] on icon "button" at bounding box center [210, 681] width 6 height 10
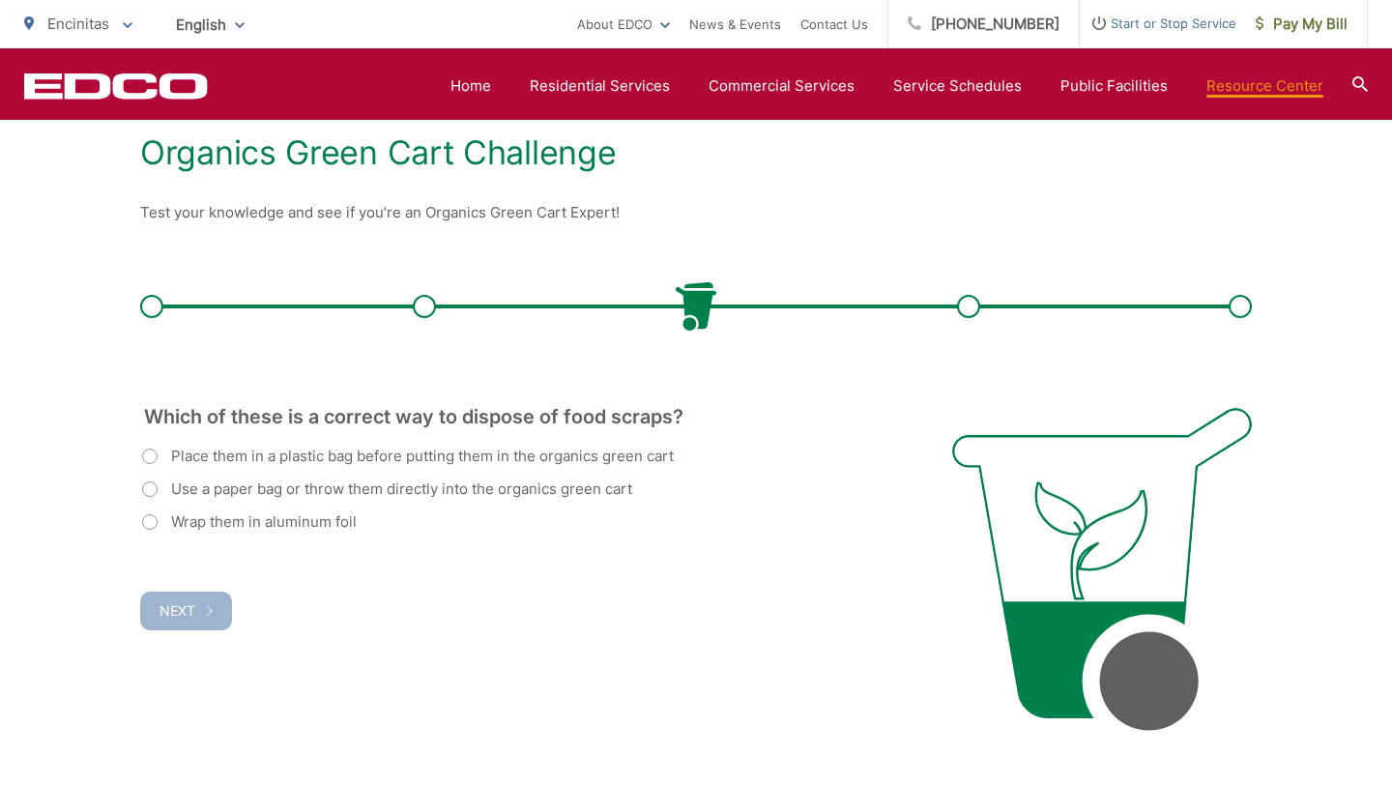
click at [150, 496] on label "Use a paper bag or throw them directly into the organics green cart" at bounding box center [387, 489] width 490 height 23
radio input "true"
click at [181, 612] on span "Next" at bounding box center [178, 610] width 36 height 16
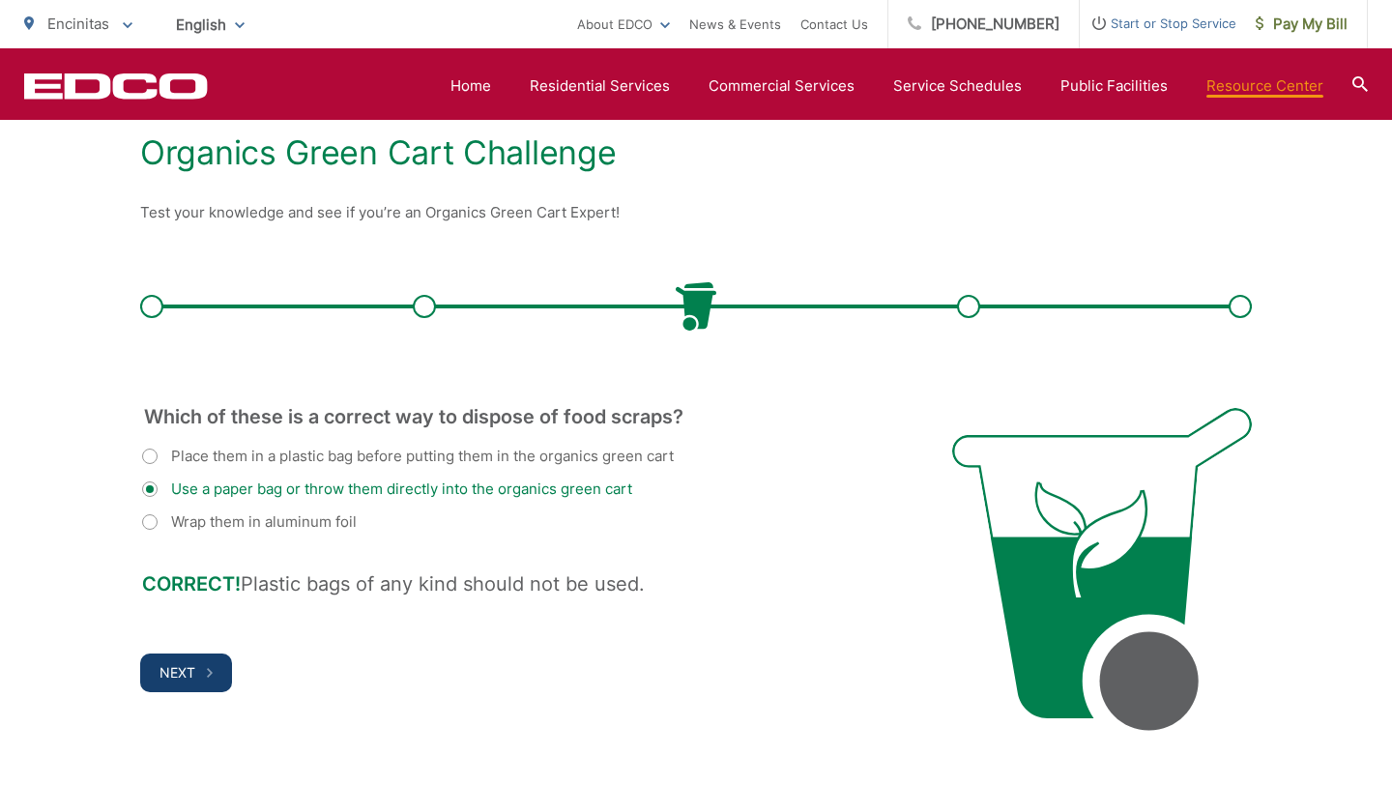
click at [197, 672] on button "Next" at bounding box center [186, 673] width 92 height 39
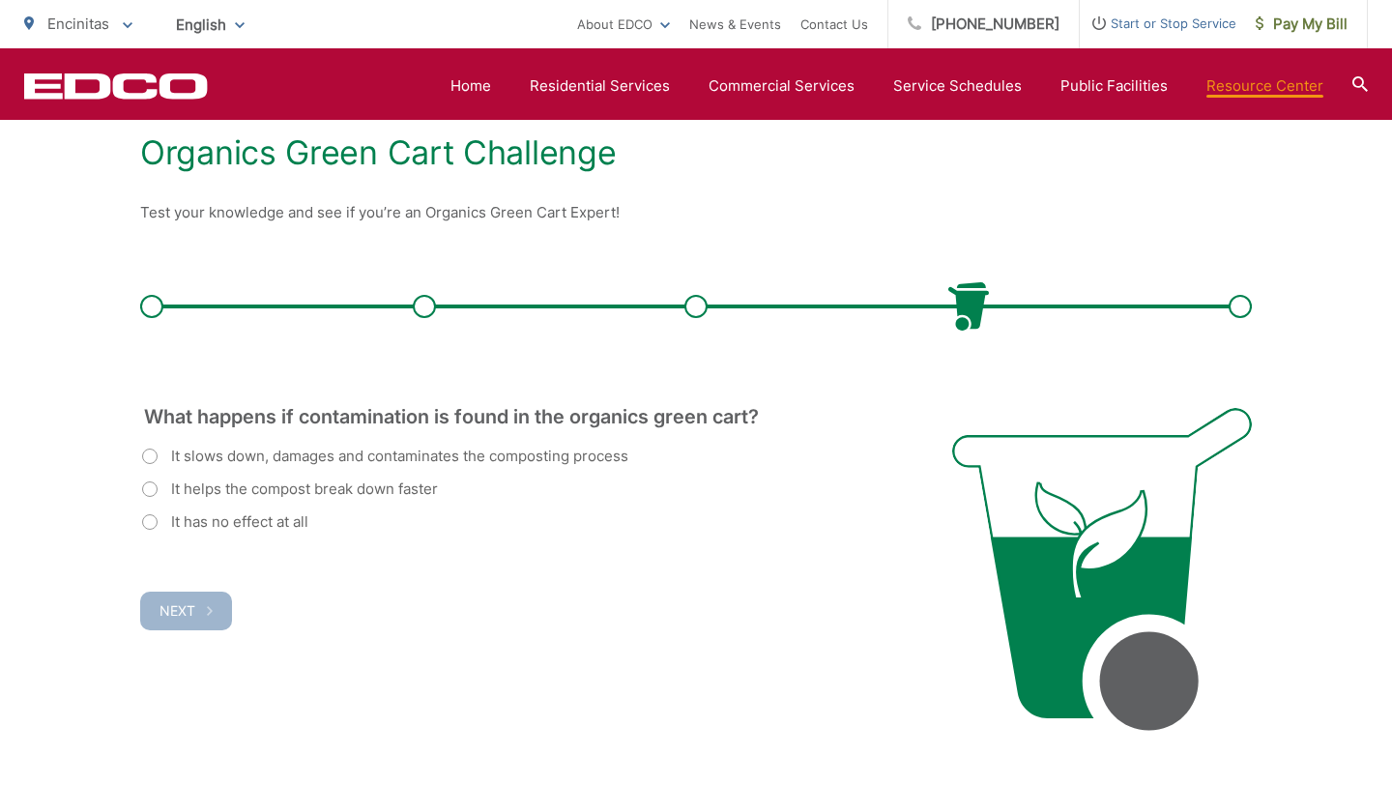
click at [159, 455] on label "It slows down, damages and contaminates the composting process" at bounding box center [385, 456] width 486 height 23
radio input "true"
click at [213, 611] on button "Next" at bounding box center [186, 611] width 92 height 39
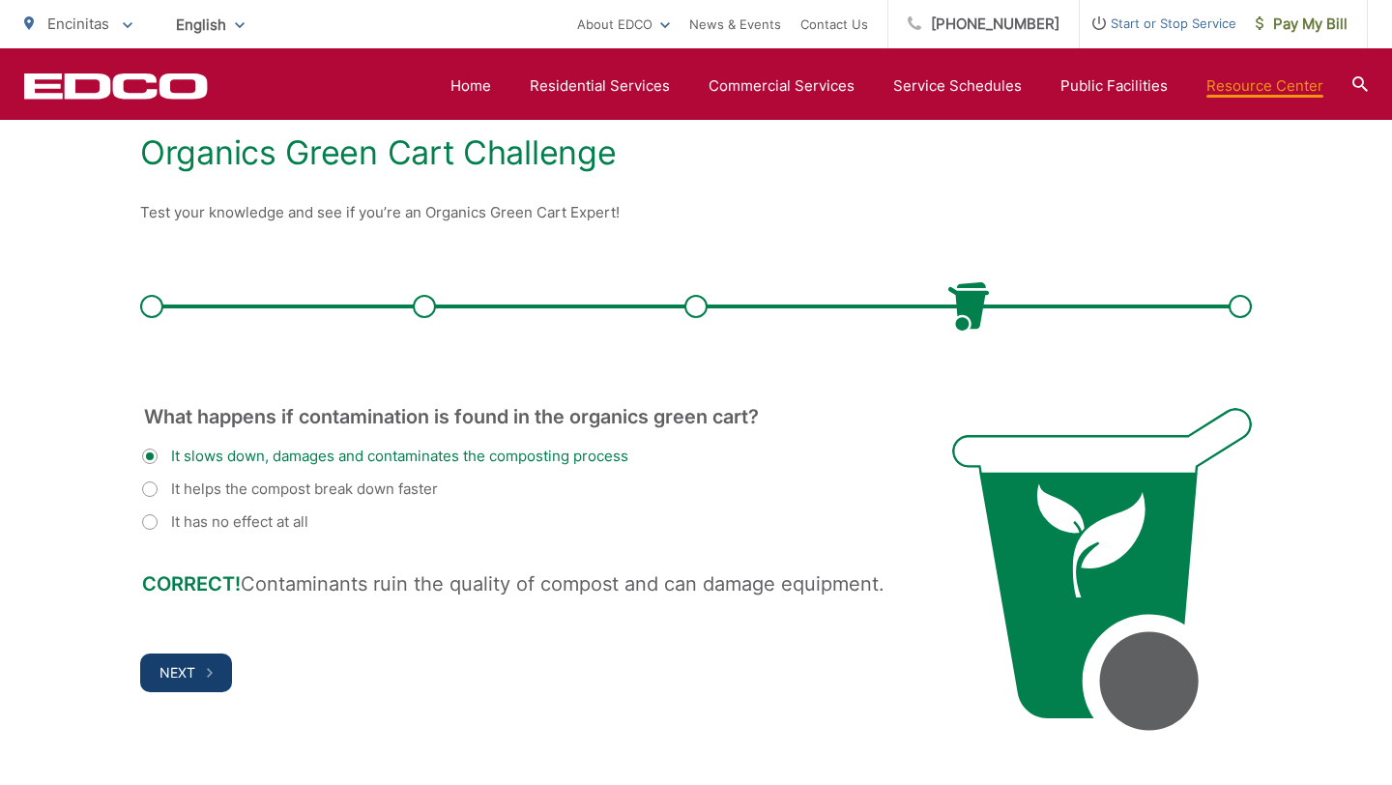
click at [197, 689] on button "Next" at bounding box center [186, 673] width 92 height 39
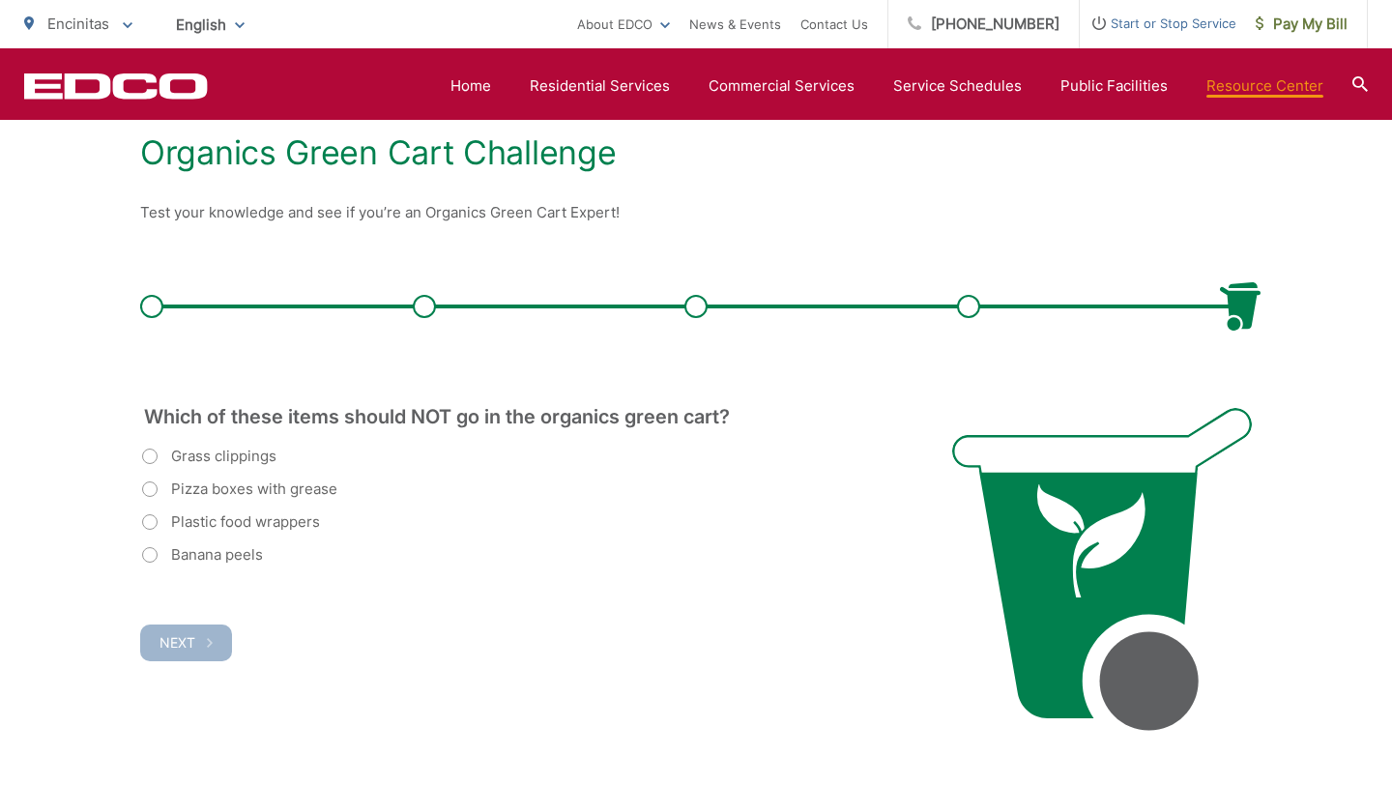
click at [157, 519] on label "Plastic food wrappers" at bounding box center [231, 521] width 178 height 23
radio input "true"
click at [191, 648] on span "Next" at bounding box center [178, 642] width 36 height 16
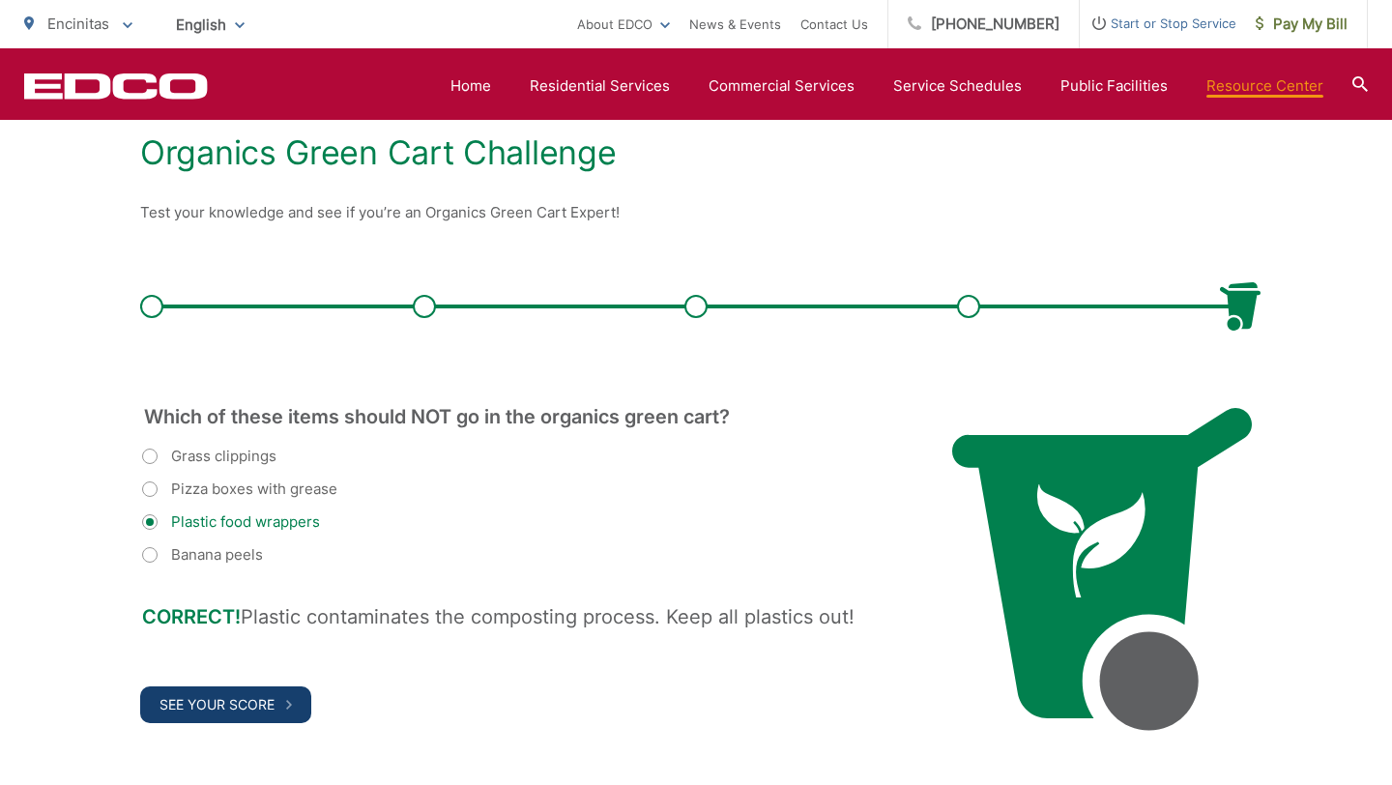
click at [224, 714] on button "See Your Score" at bounding box center [225, 704] width 171 height 37
